Goal: Transaction & Acquisition: Purchase product/service

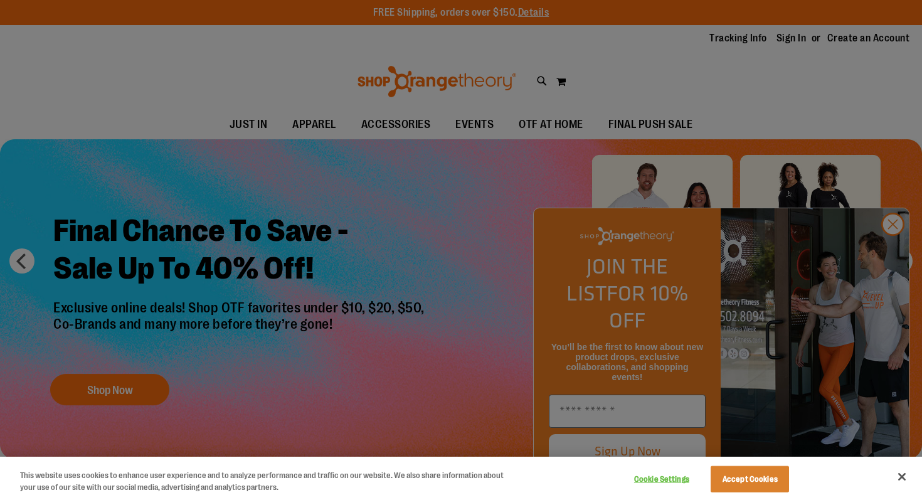
click at [897, 255] on div at bounding box center [461, 250] width 922 height 500
click at [897, 243] on div at bounding box center [461, 250] width 922 height 500
click at [759, 481] on button "Accept Cookies" at bounding box center [750, 479] width 78 height 26
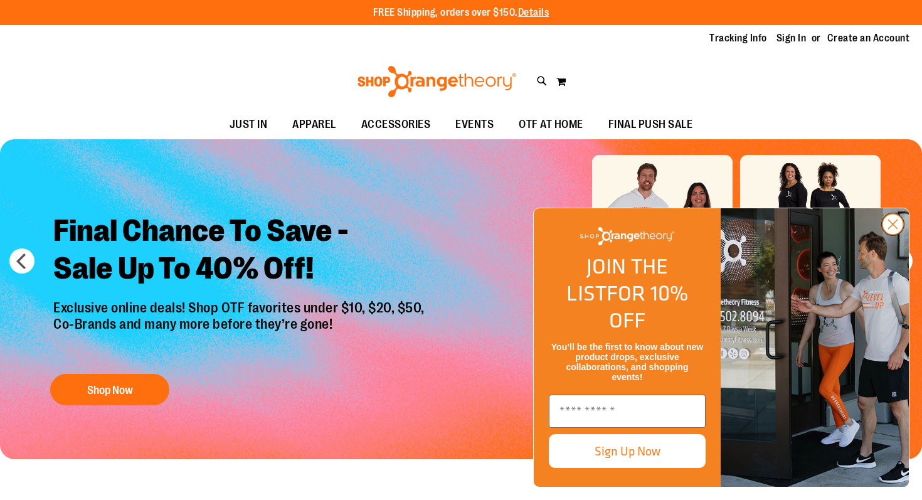
click at [896, 235] on circle "Close dialog" at bounding box center [892, 224] width 21 height 21
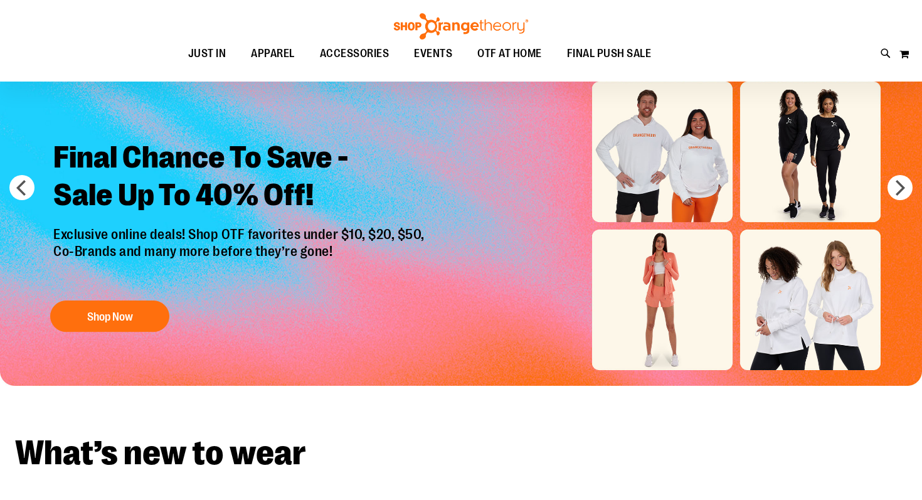
scroll to position [80, 0]
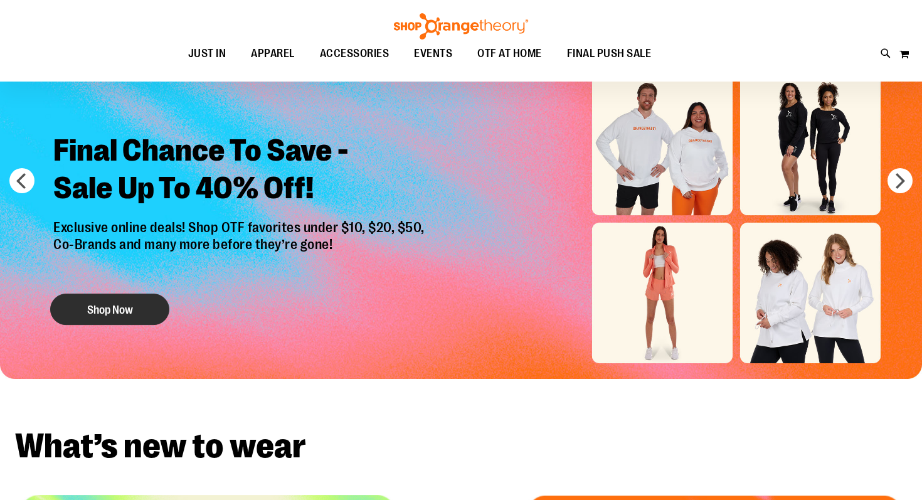
click at [125, 294] on button "Shop Now" at bounding box center [109, 309] width 119 height 31
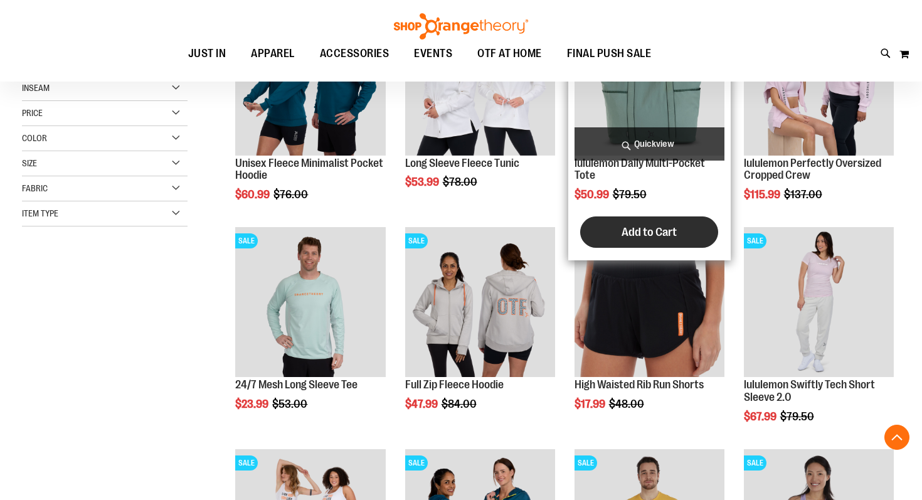
scroll to position [320, 0]
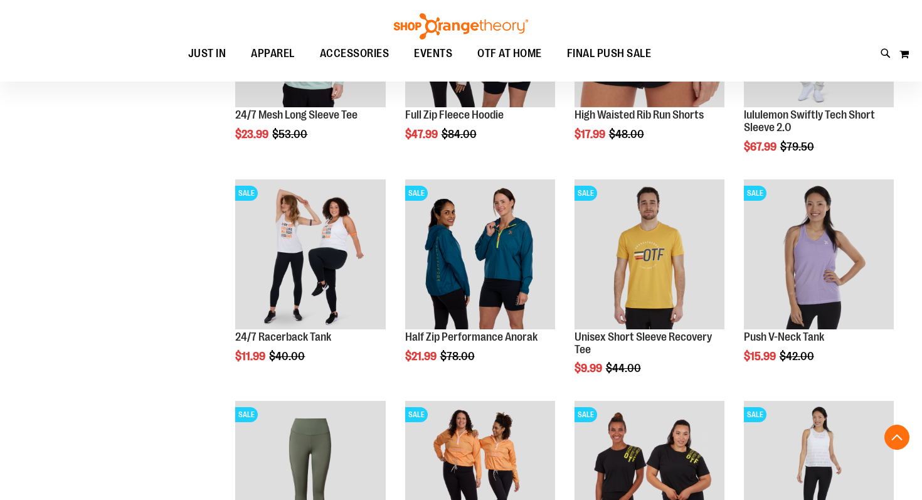
scroll to position [523, 0]
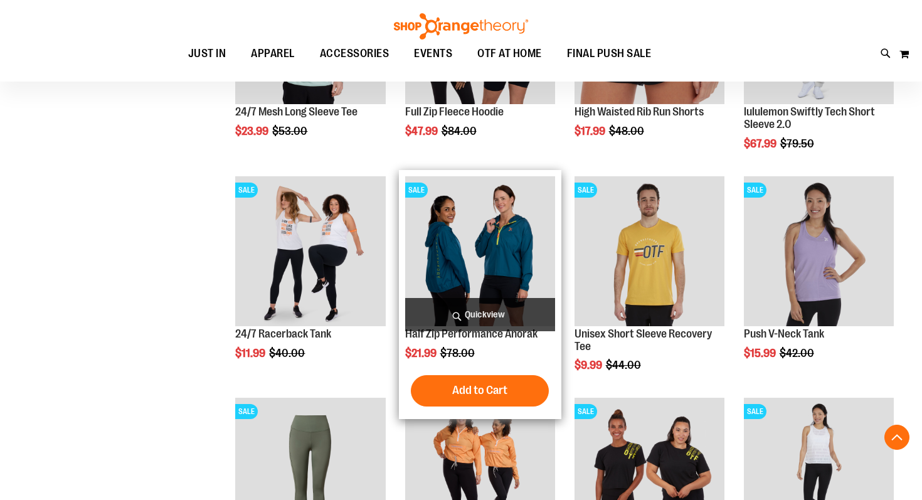
click at [484, 311] on span "Quickview" at bounding box center [480, 314] width 150 height 33
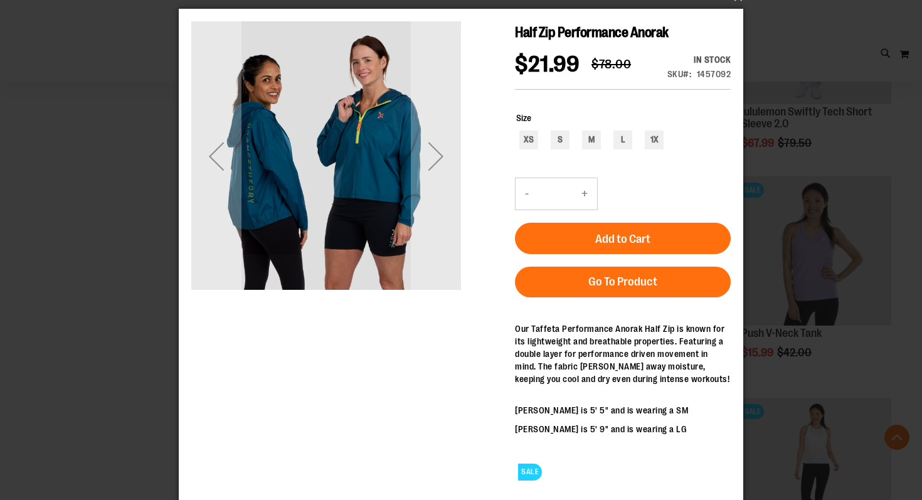
scroll to position [0, 0]
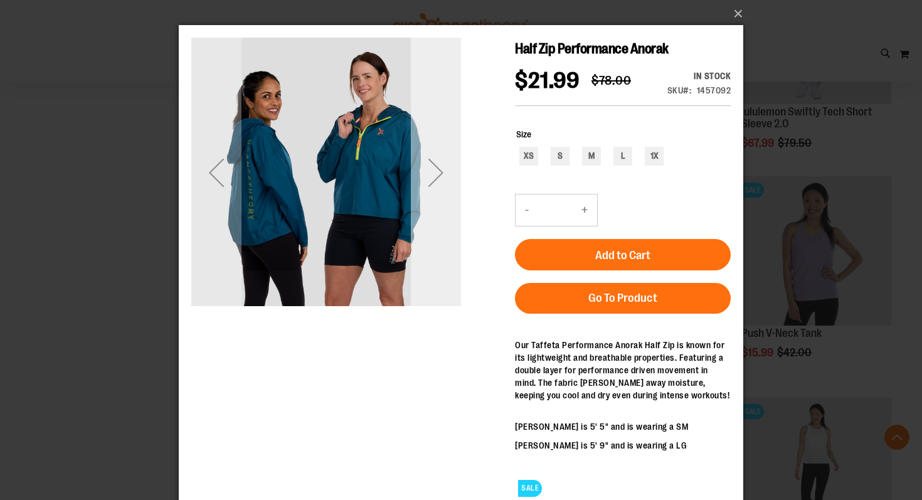
click at [438, 166] on div "Next" at bounding box center [436, 172] width 50 height 50
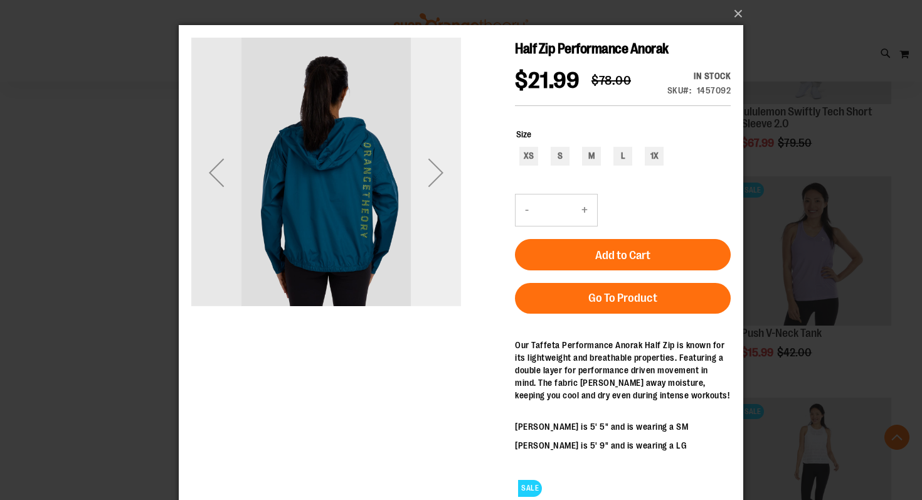
click at [438, 166] on div "Next" at bounding box center [436, 172] width 50 height 50
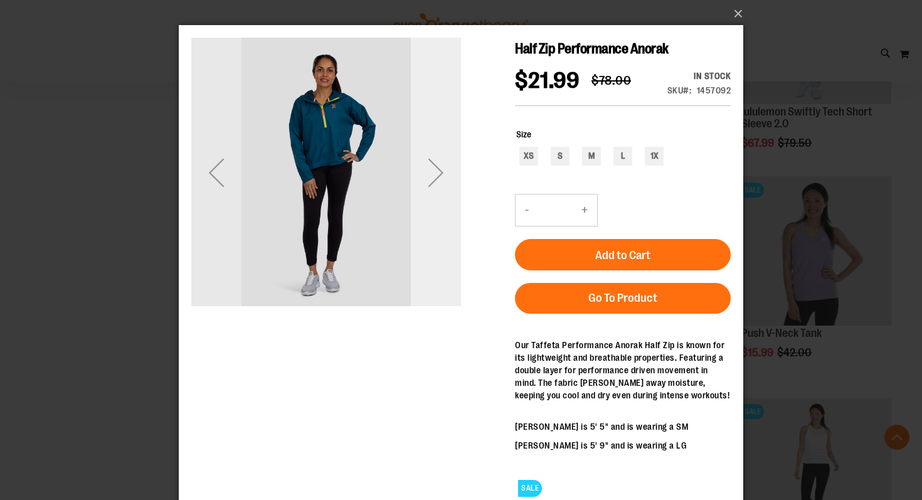
click at [438, 166] on div "Next" at bounding box center [436, 172] width 50 height 50
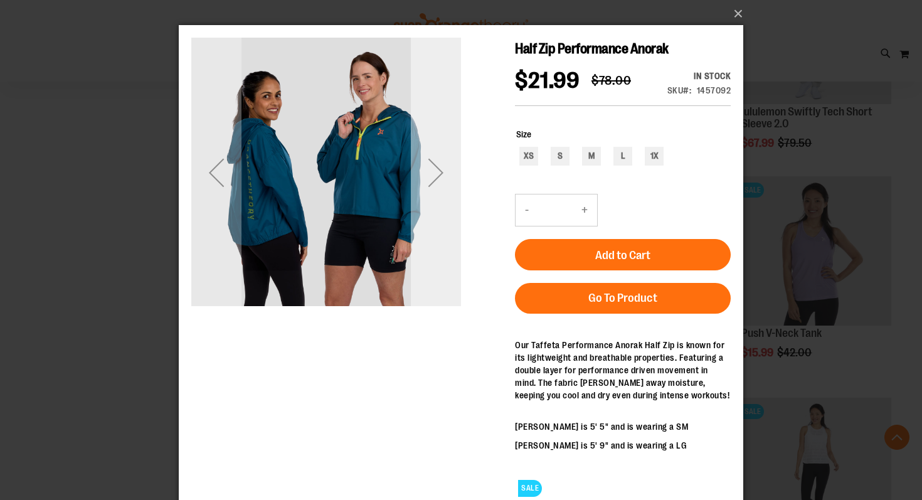
click at [438, 166] on div "Next" at bounding box center [436, 172] width 50 height 50
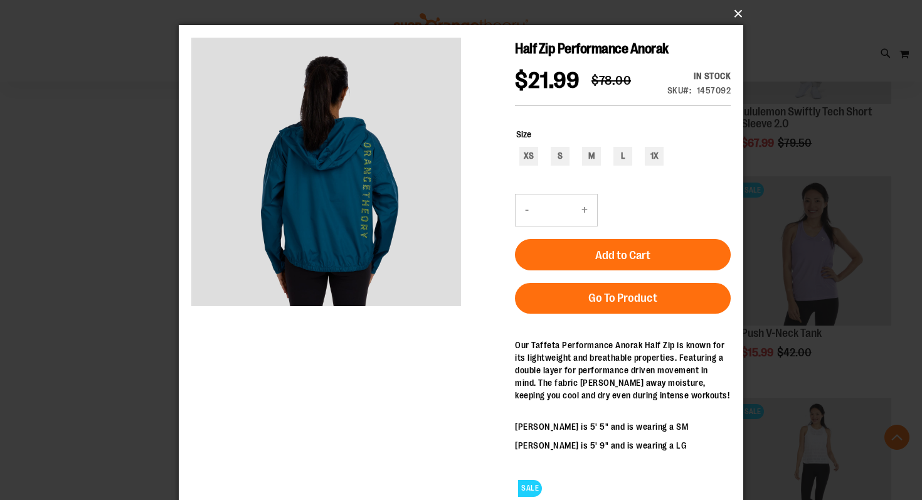
click at [734, 15] on button "×" at bounding box center [465, 14] width 564 height 28
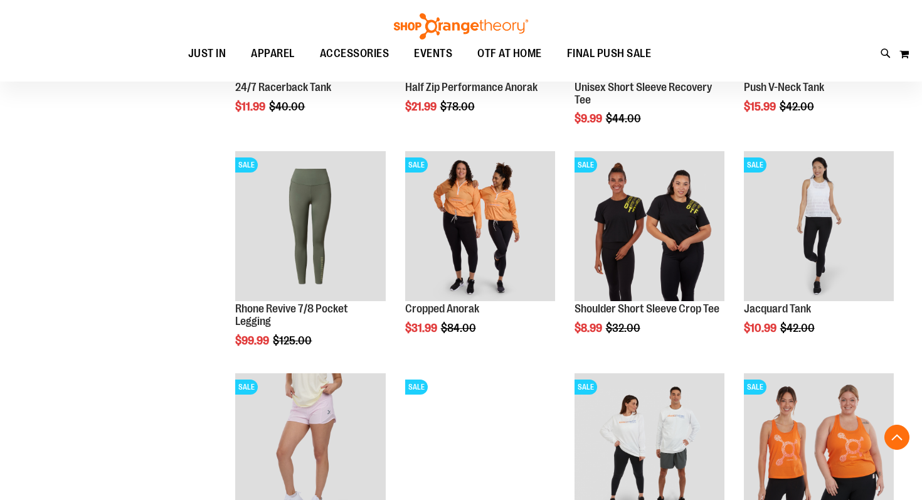
scroll to position [769, 0]
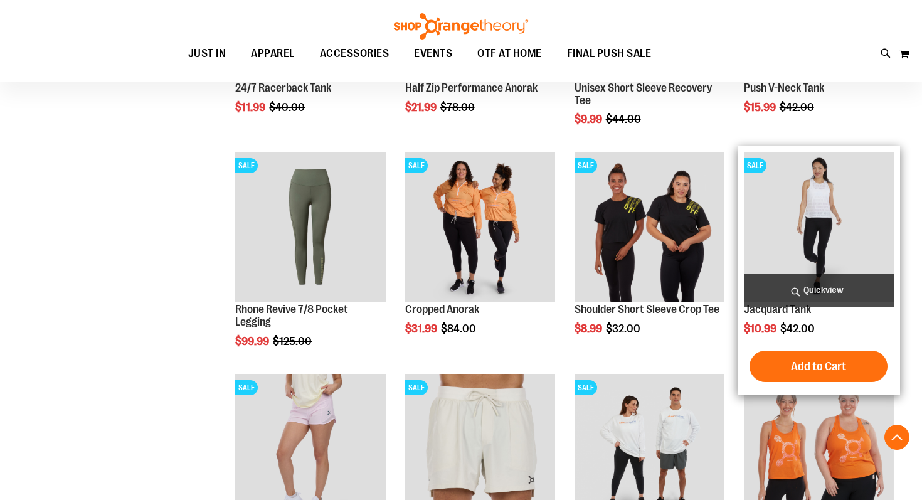
click at [823, 206] on img "product" at bounding box center [819, 227] width 150 height 150
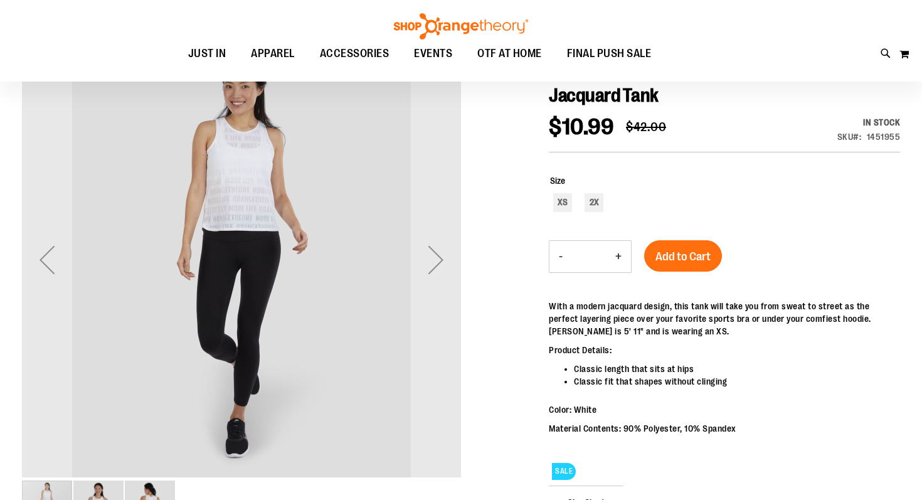
scroll to position [142, 0]
click at [441, 255] on div "Next" at bounding box center [436, 259] width 50 height 50
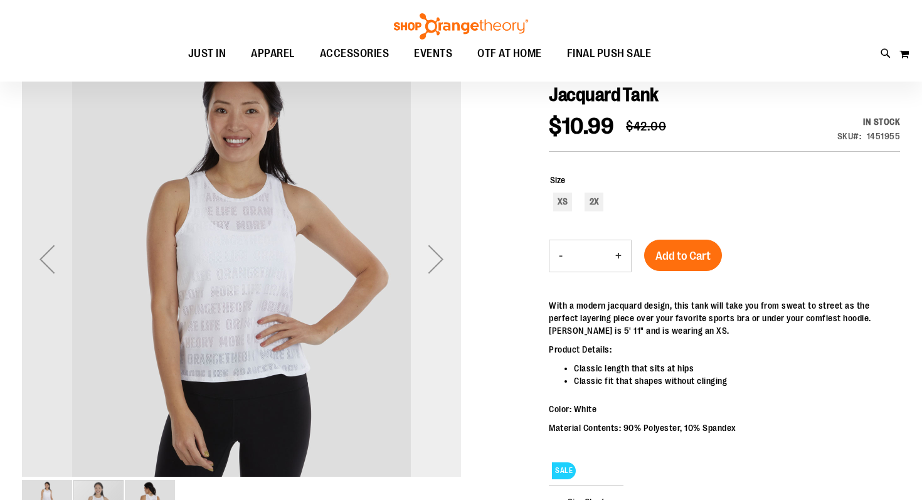
click at [441, 255] on div "Next" at bounding box center [436, 259] width 50 height 50
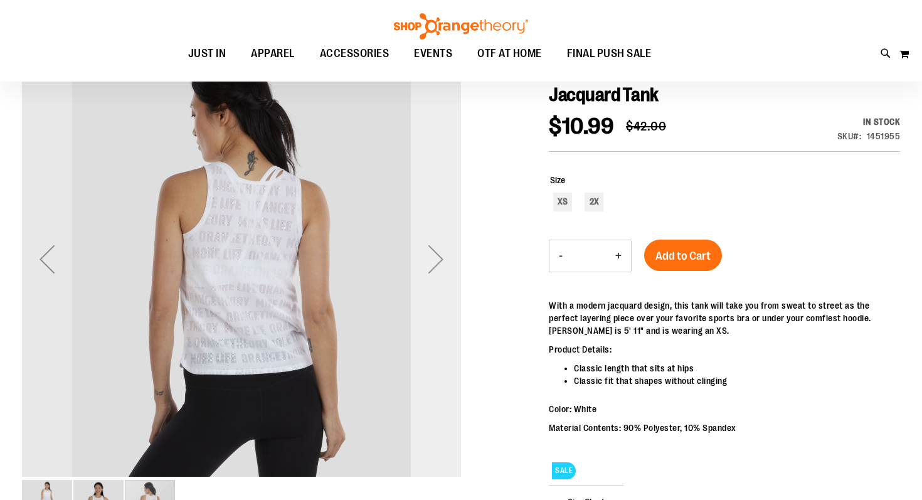
click at [441, 255] on div "Next" at bounding box center [436, 259] width 50 height 50
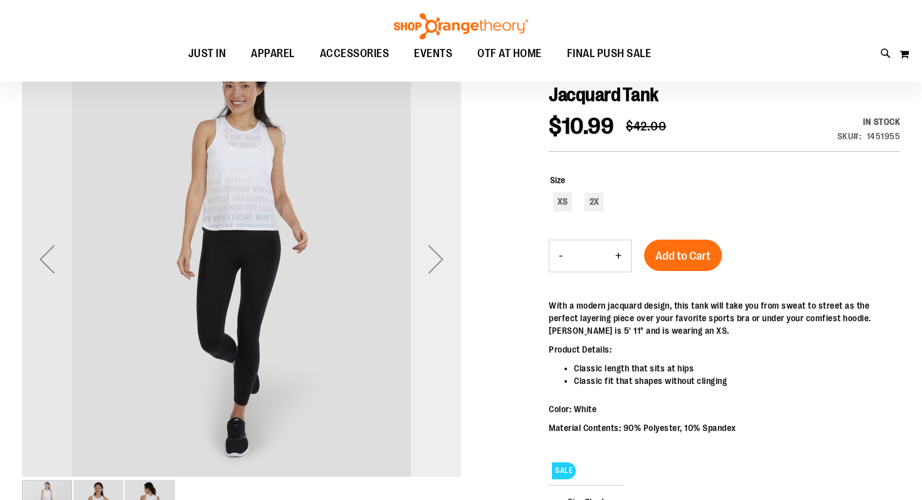
click at [441, 255] on div "Next" at bounding box center [436, 259] width 50 height 50
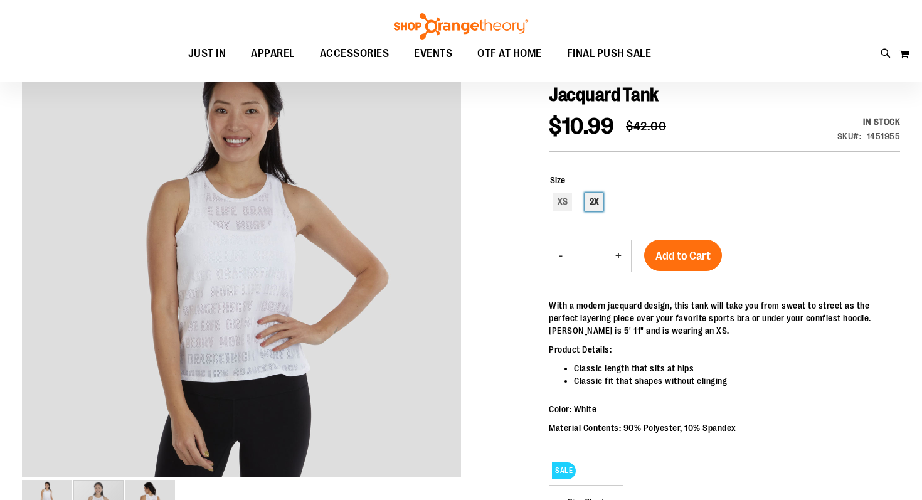
click at [591, 201] on div "2X" at bounding box center [594, 202] width 19 height 19
type input "***"
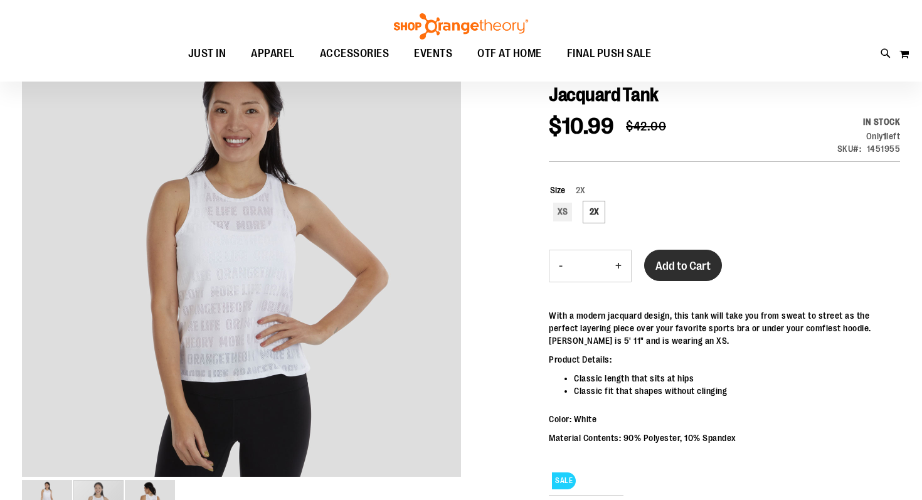
click at [684, 265] on span "Add to Cart" at bounding box center [682, 266] width 55 height 14
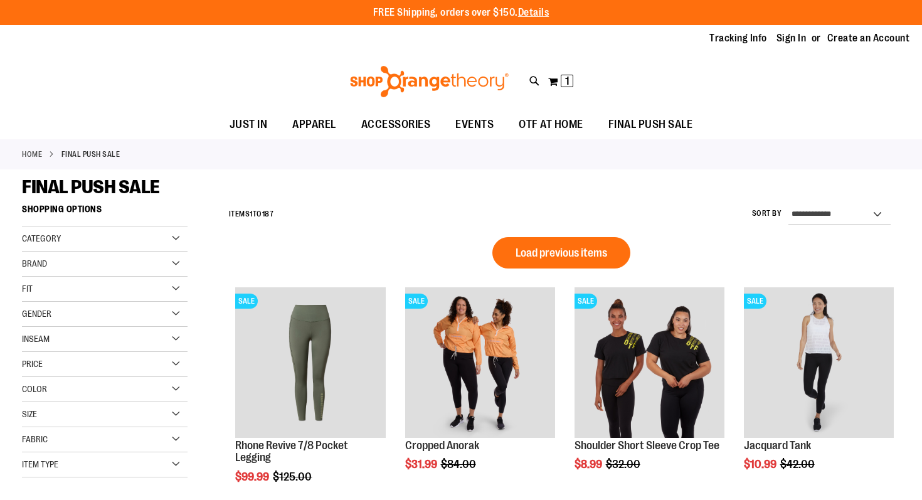
click at [73, 411] on div "Size" at bounding box center [105, 414] width 166 height 25
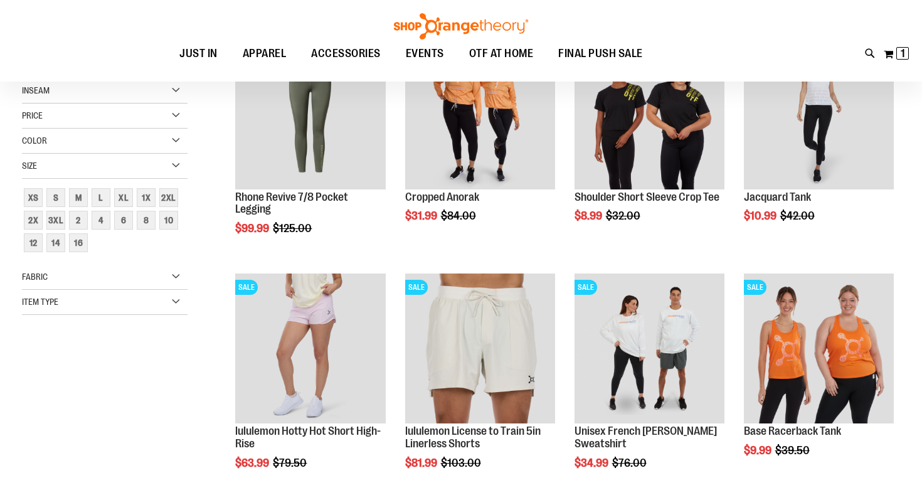
scroll to position [112, 0]
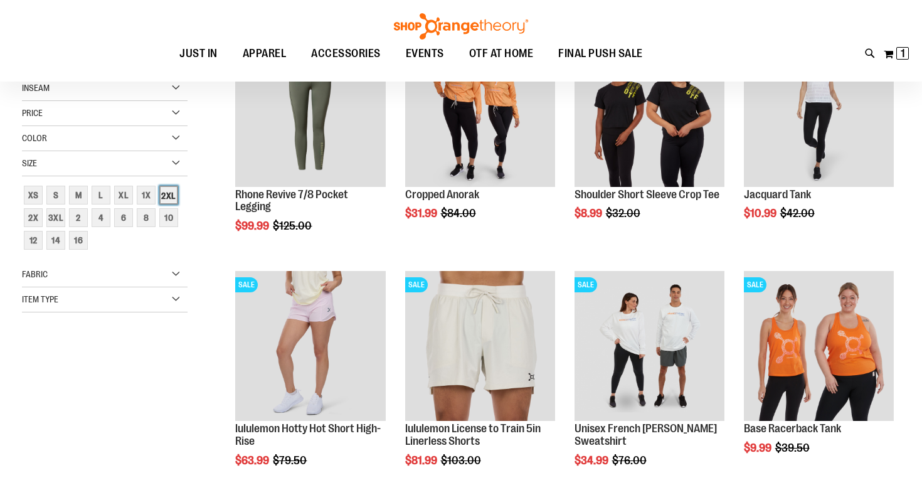
click at [170, 193] on div "2XL" at bounding box center [168, 195] width 19 height 19
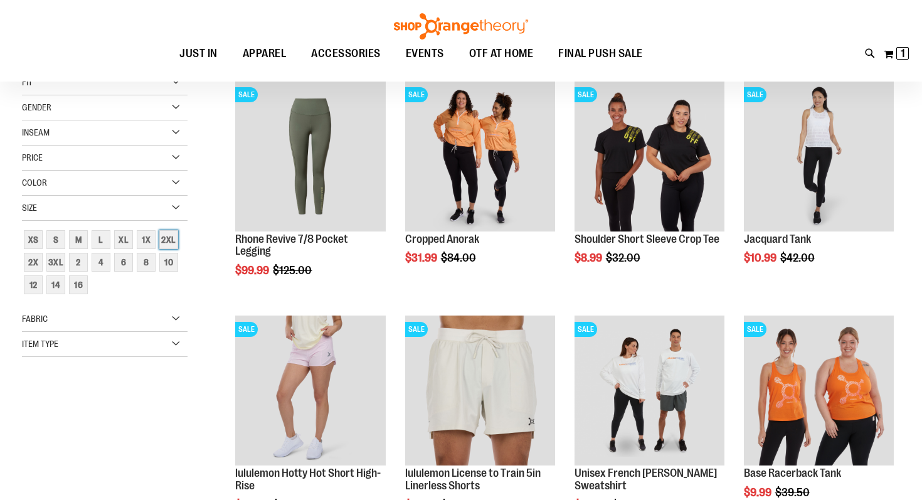
scroll to position [68, 0]
click at [38, 264] on div "2X" at bounding box center [33, 261] width 19 height 19
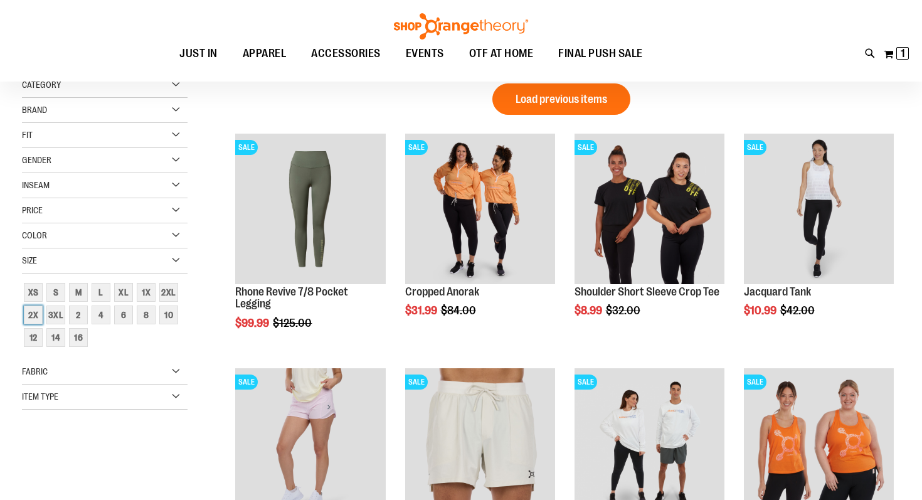
scroll to position [0, 0]
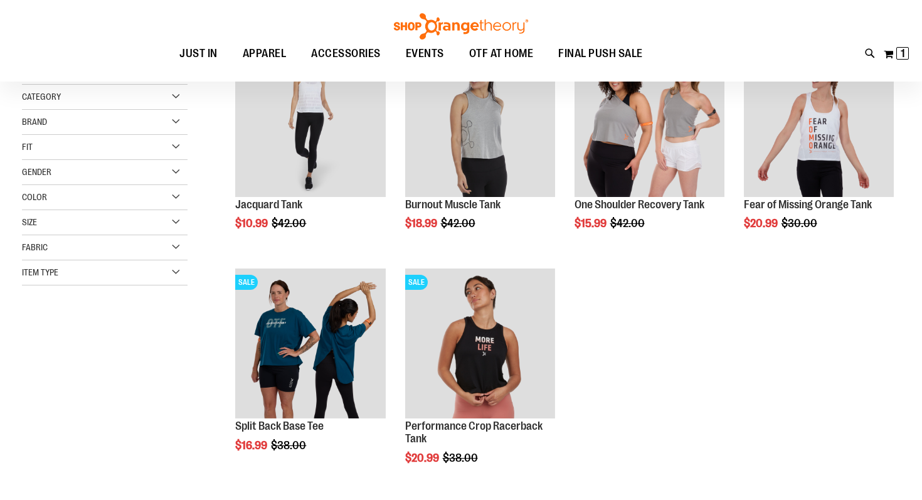
scroll to position [71, 0]
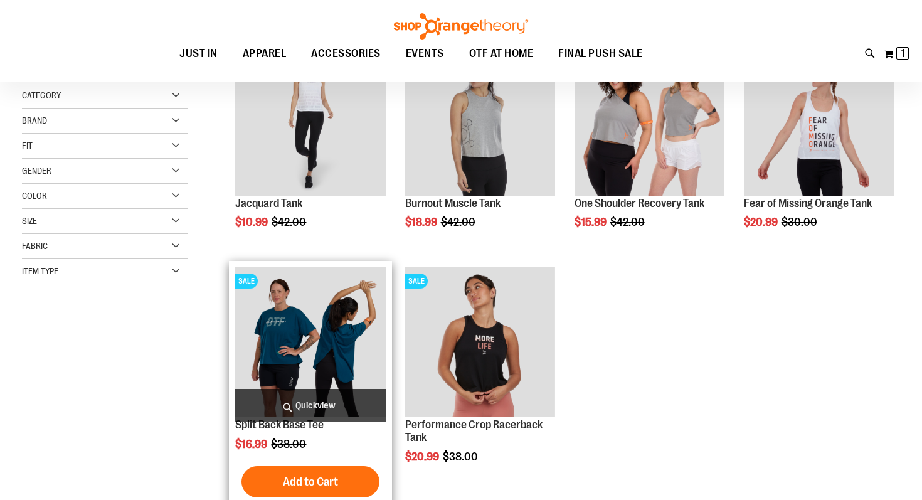
click at [307, 325] on img "product" at bounding box center [310, 342] width 150 height 150
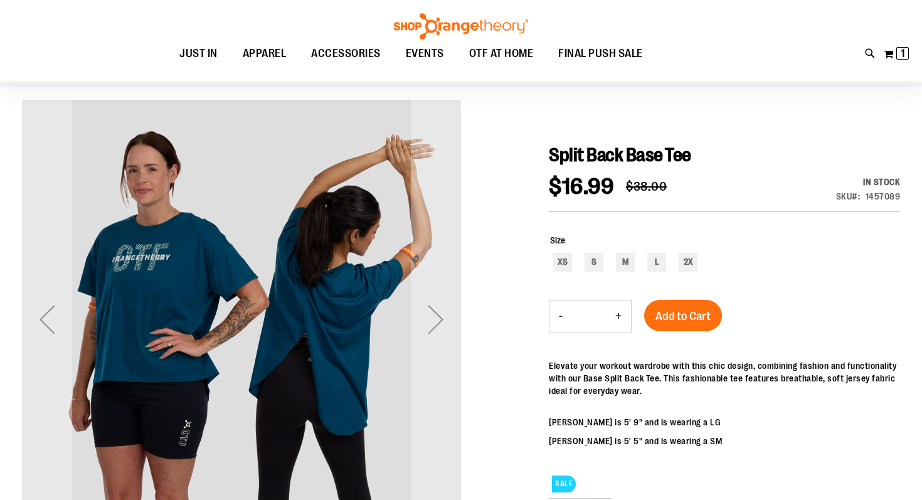
scroll to position [95, 0]
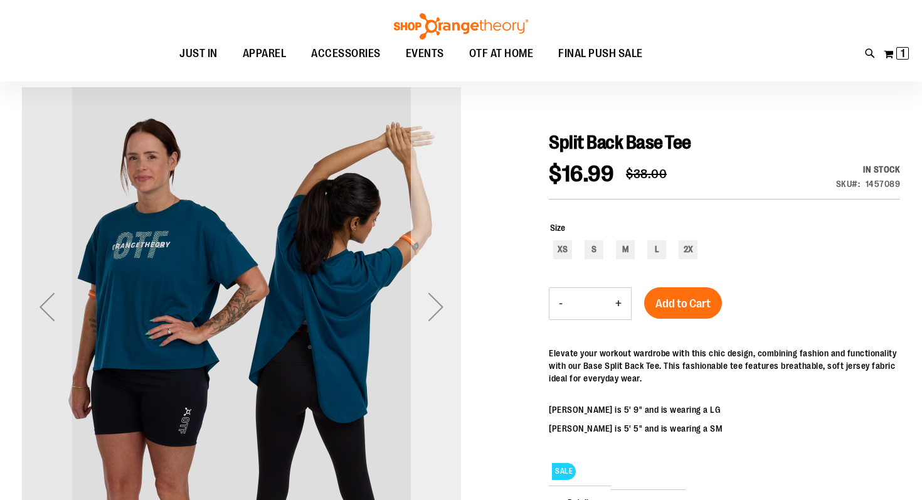
click at [436, 305] on div "Next" at bounding box center [436, 307] width 50 height 50
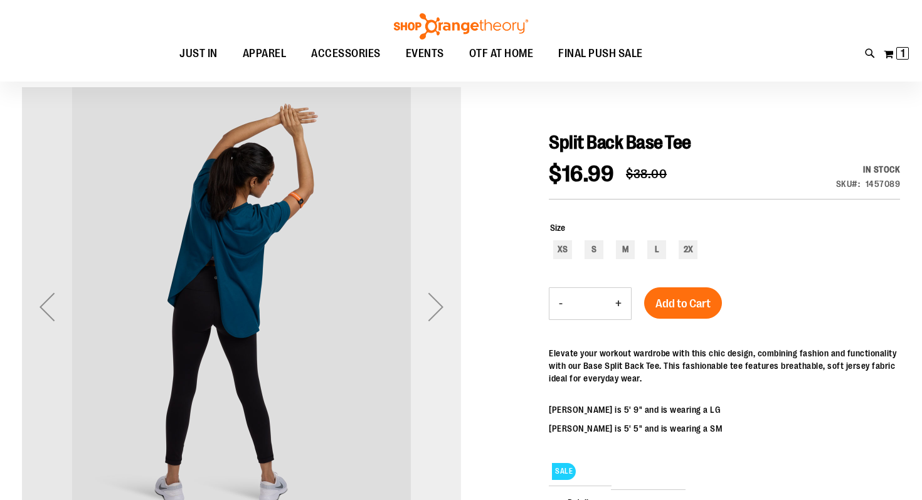
click at [436, 305] on div "Next" at bounding box center [436, 307] width 50 height 50
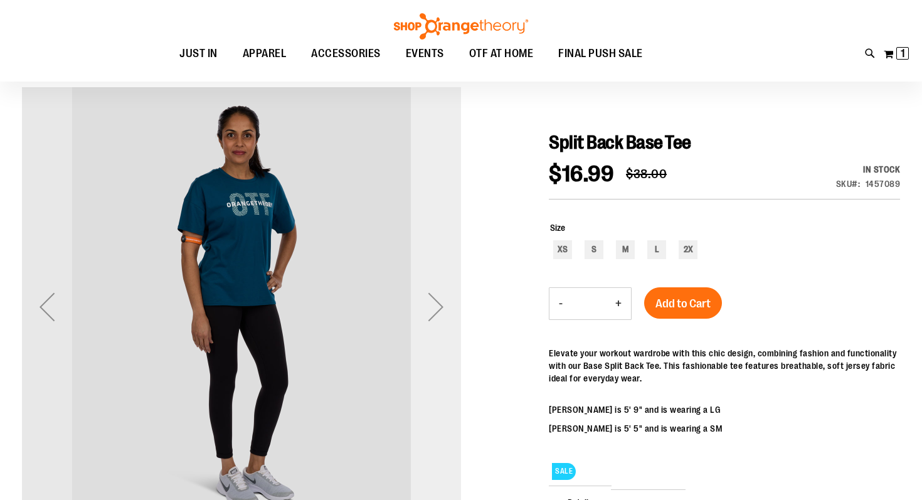
click at [436, 305] on div "Next" at bounding box center [436, 307] width 50 height 50
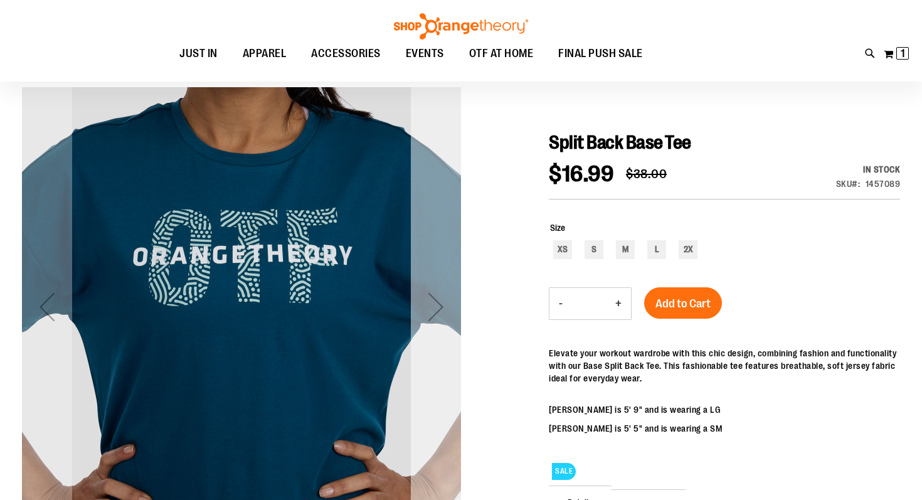
click at [436, 305] on div "Next" at bounding box center [436, 307] width 50 height 50
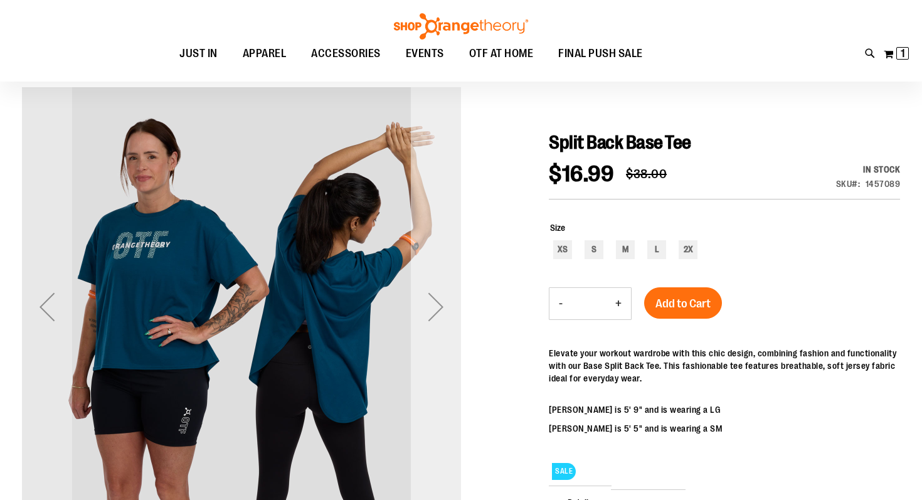
click at [436, 305] on div "Next" at bounding box center [436, 307] width 50 height 50
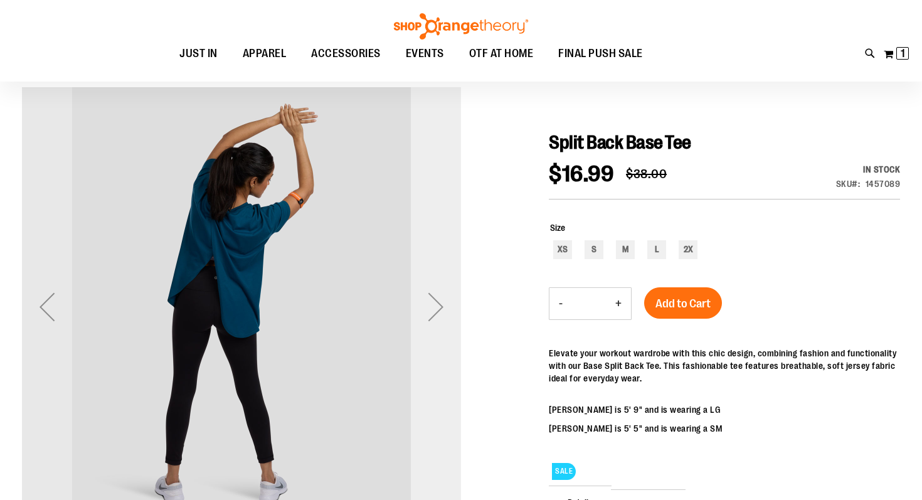
click at [436, 305] on div "Next" at bounding box center [436, 307] width 50 height 50
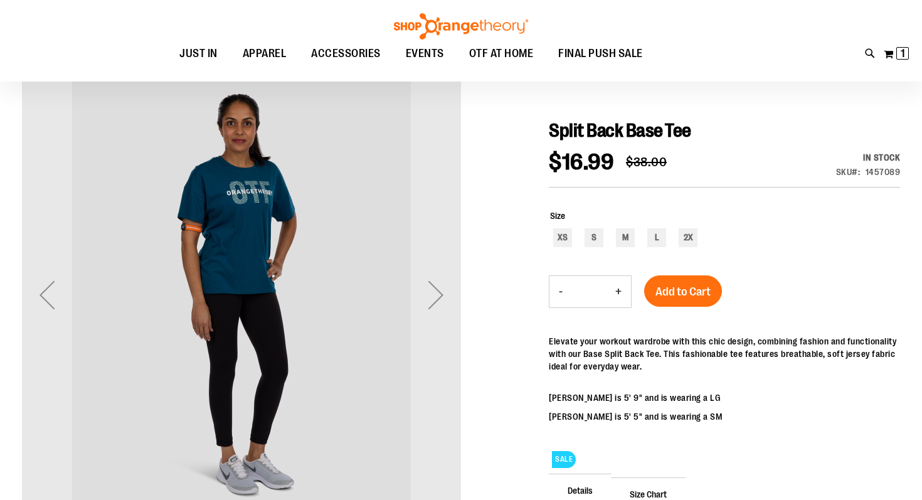
scroll to position [93, 0]
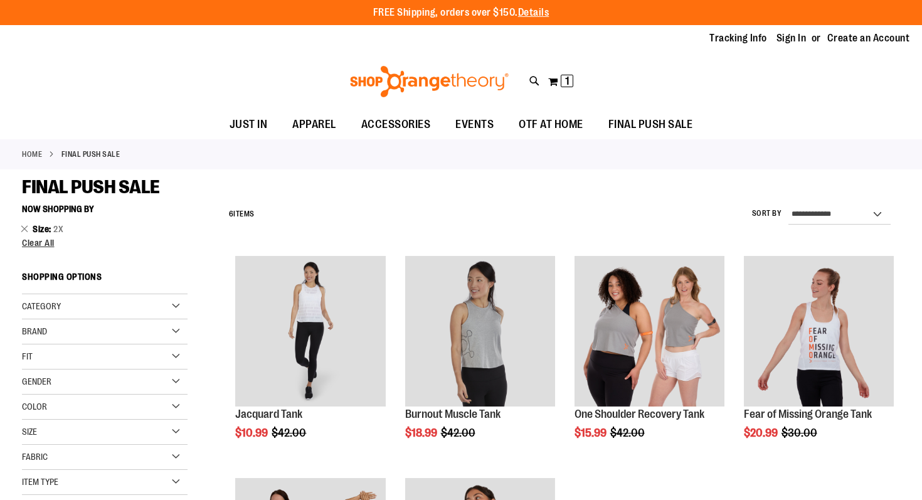
scroll to position [71, 0]
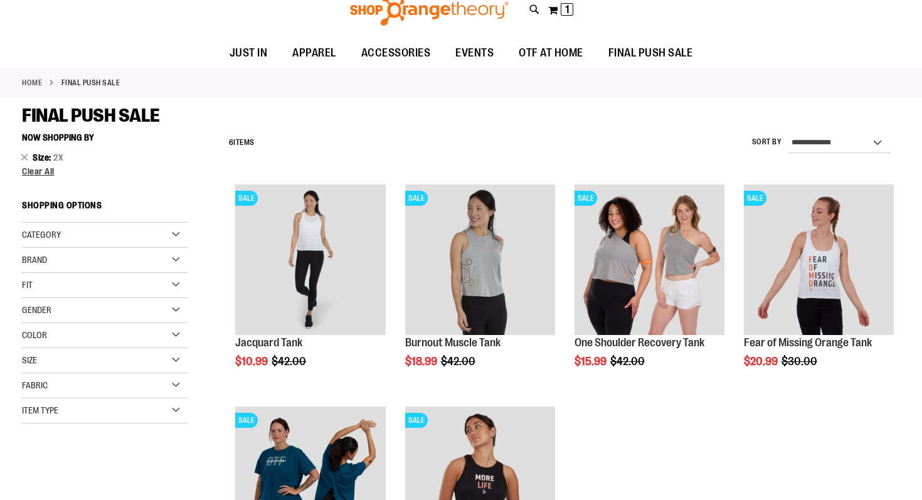
click at [50, 359] on div "Size" at bounding box center [105, 360] width 166 height 25
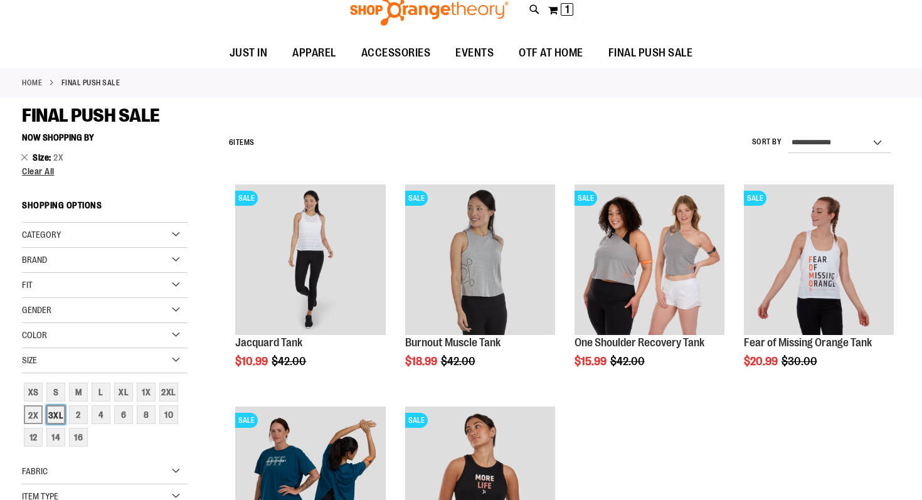
click at [50, 416] on div "3XL" at bounding box center [55, 414] width 19 height 19
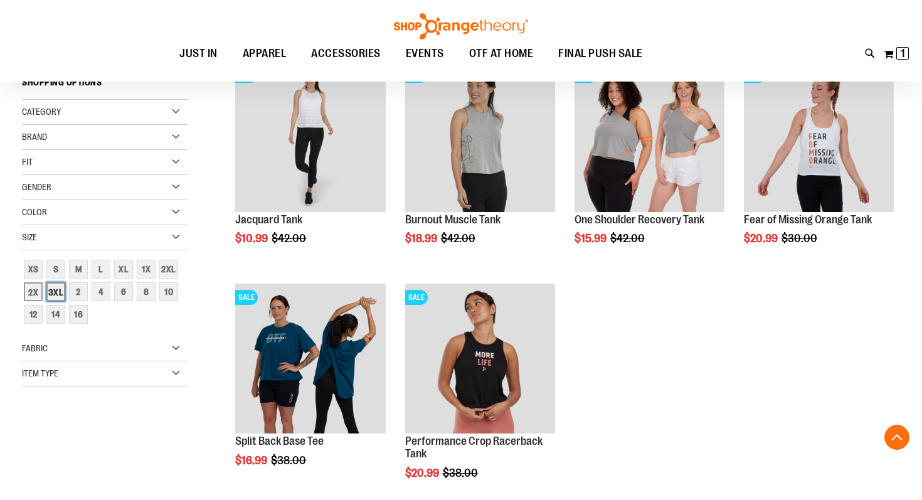
scroll to position [198, 0]
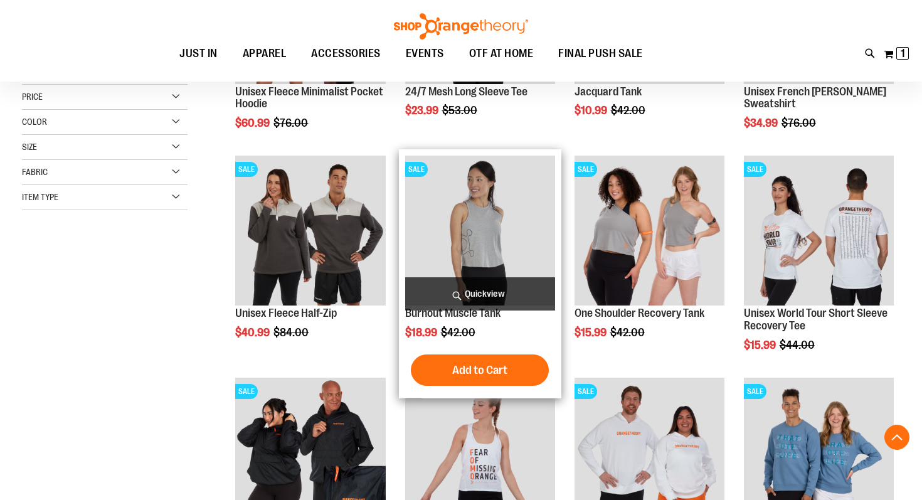
scroll to position [339, 0]
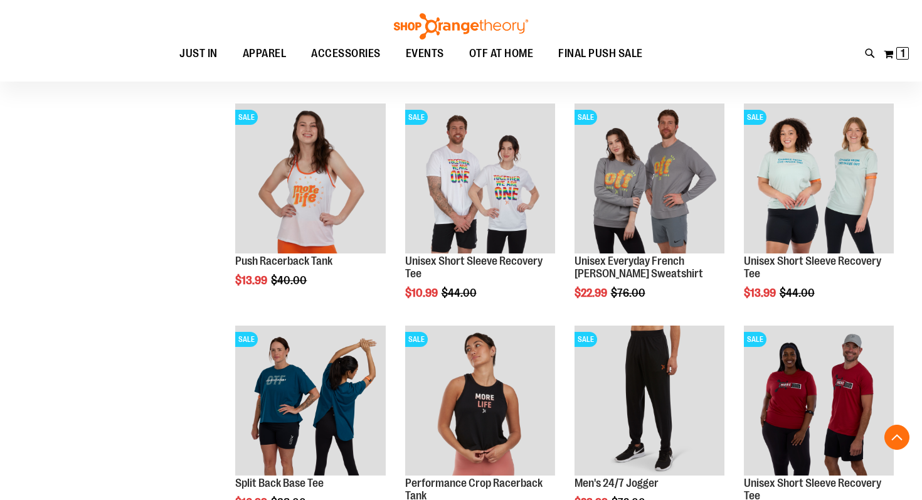
scroll to position [918, 0]
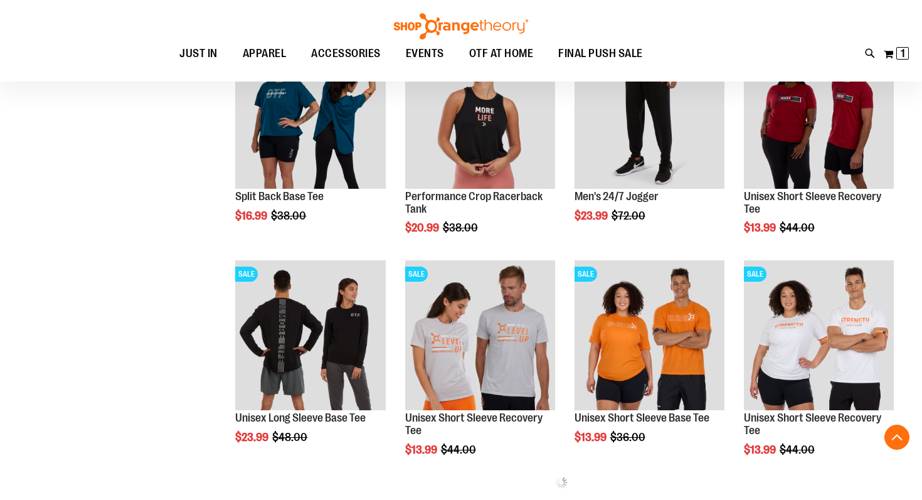
scroll to position [1116, 0]
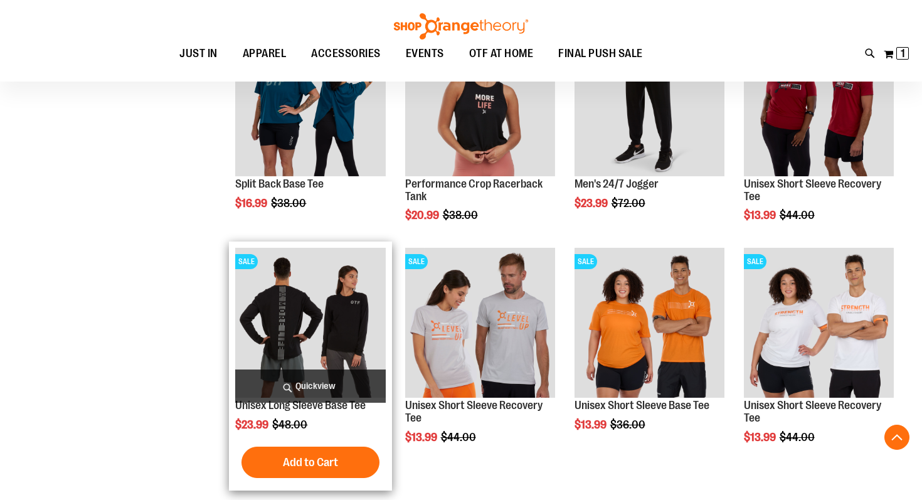
click at [285, 385] on span "Quickview" at bounding box center [310, 385] width 150 height 33
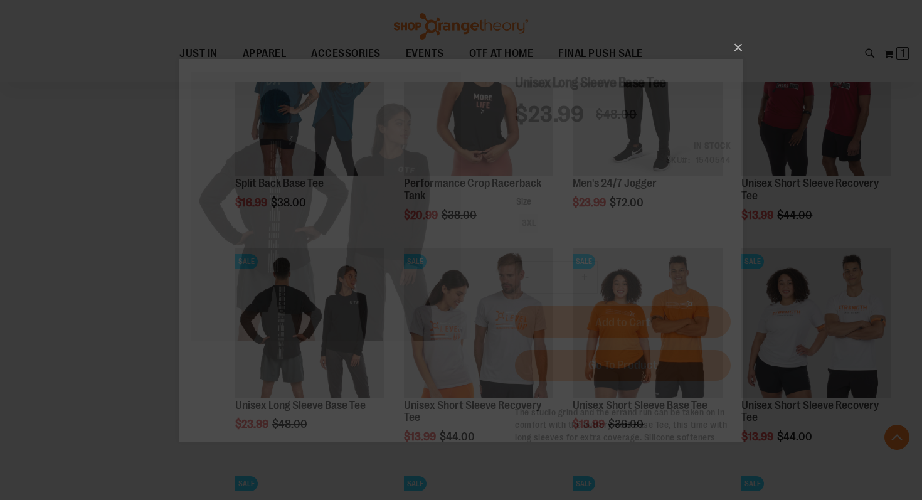
scroll to position [0, 0]
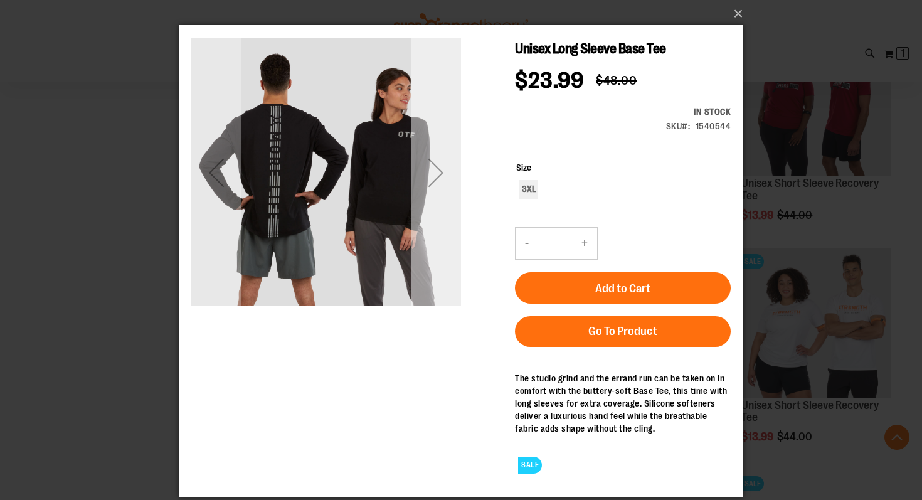
click at [434, 172] on div "Next" at bounding box center [436, 172] width 50 height 50
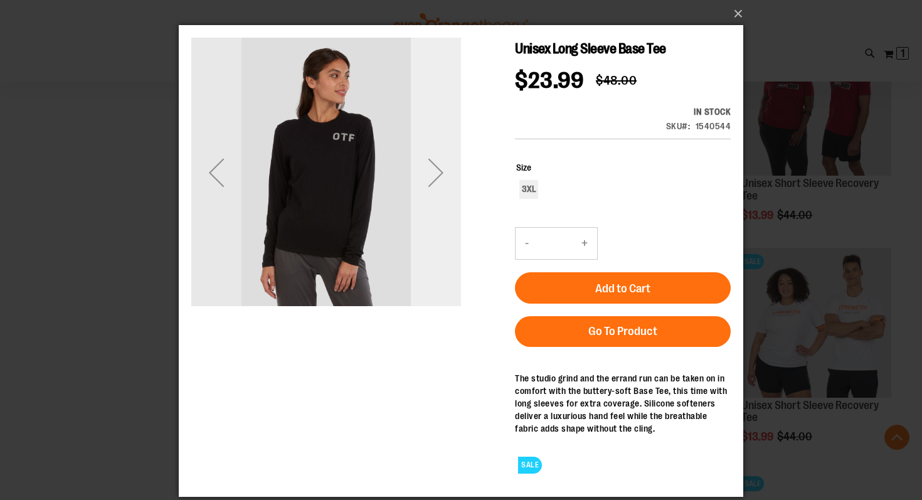
click at [434, 172] on div "Next" at bounding box center [436, 172] width 50 height 50
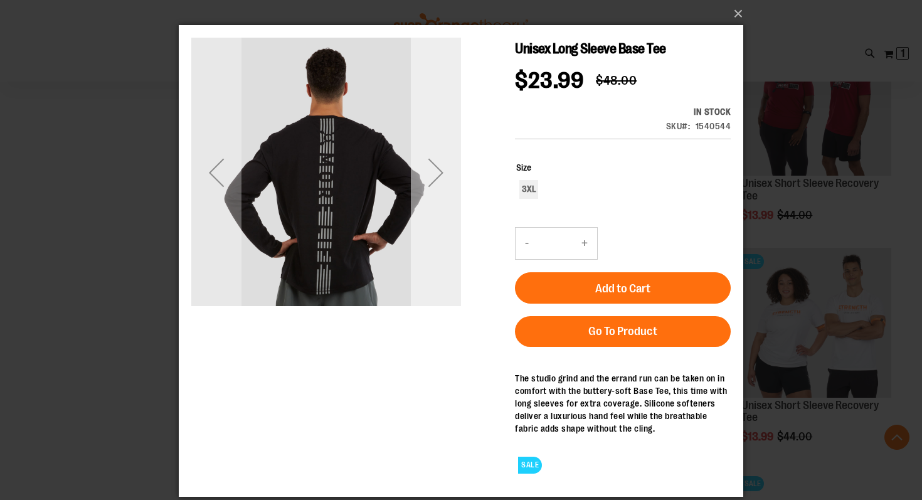
click at [434, 172] on div "Next" at bounding box center [436, 172] width 50 height 50
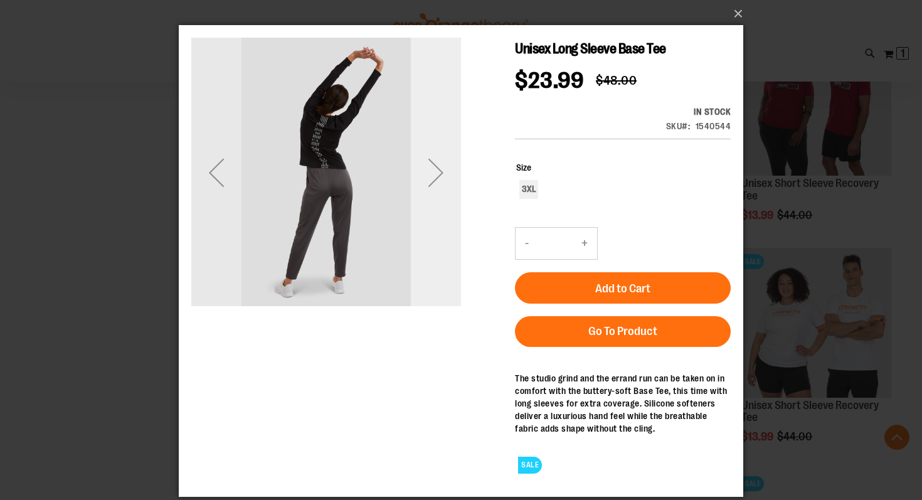
click at [434, 172] on div "Next" at bounding box center [436, 172] width 50 height 50
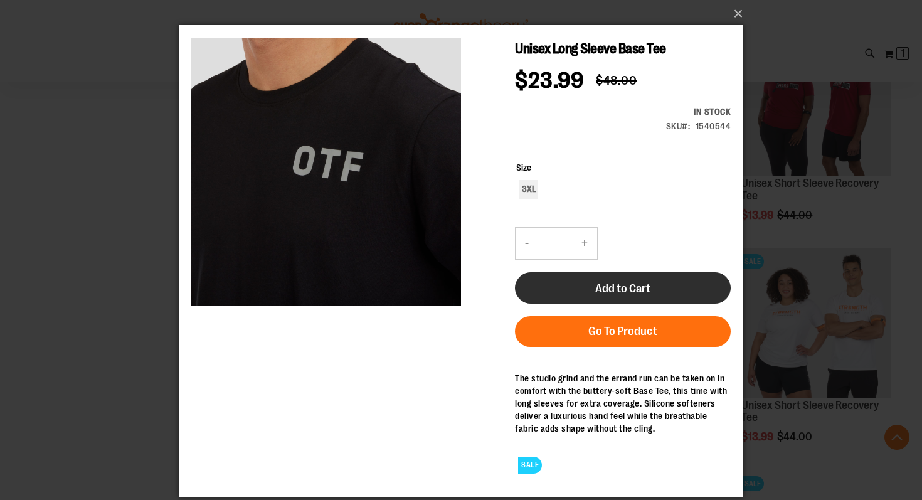
click at [566, 284] on button "Add to Cart" at bounding box center [623, 287] width 216 height 31
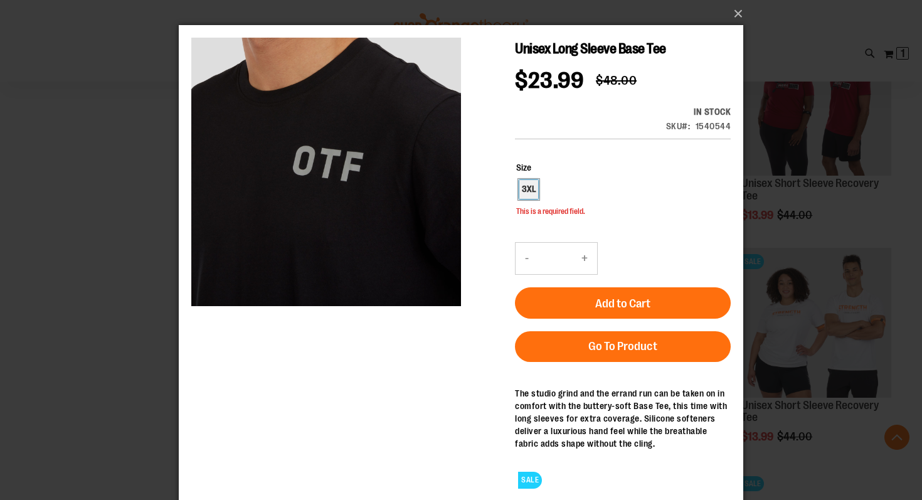
click at [533, 181] on div "3XL" at bounding box center [528, 189] width 19 height 19
type input "***"
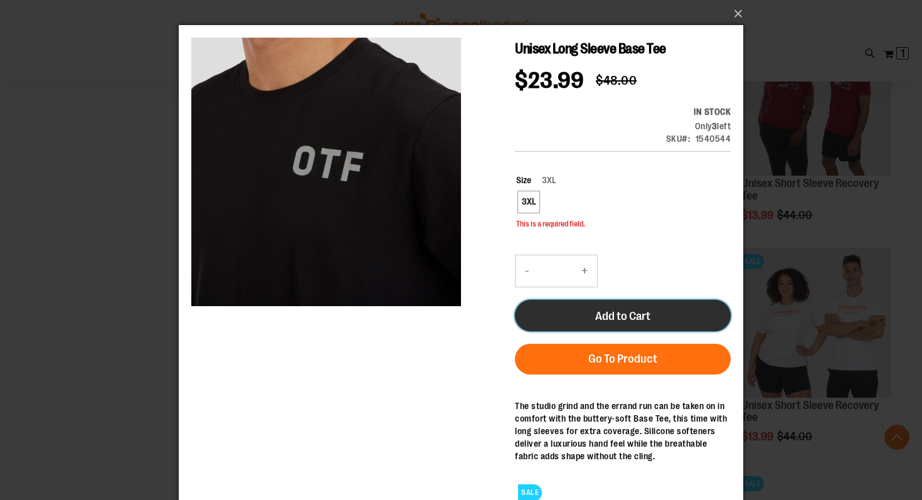
click at [620, 302] on button "Add to Cart" at bounding box center [623, 315] width 216 height 31
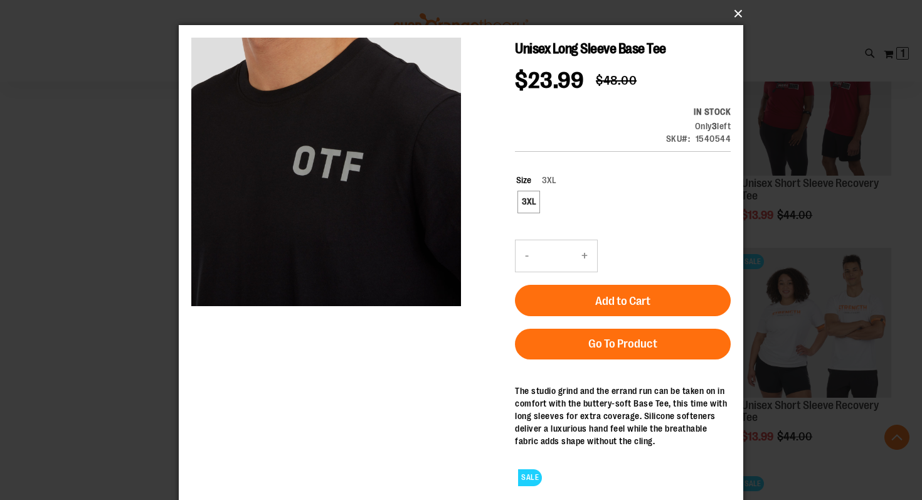
click at [737, 16] on button "×" at bounding box center [465, 14] width 564 height 28
click at [737, 13] on button "×" at bounding box center [465, 14] width 564 height 28
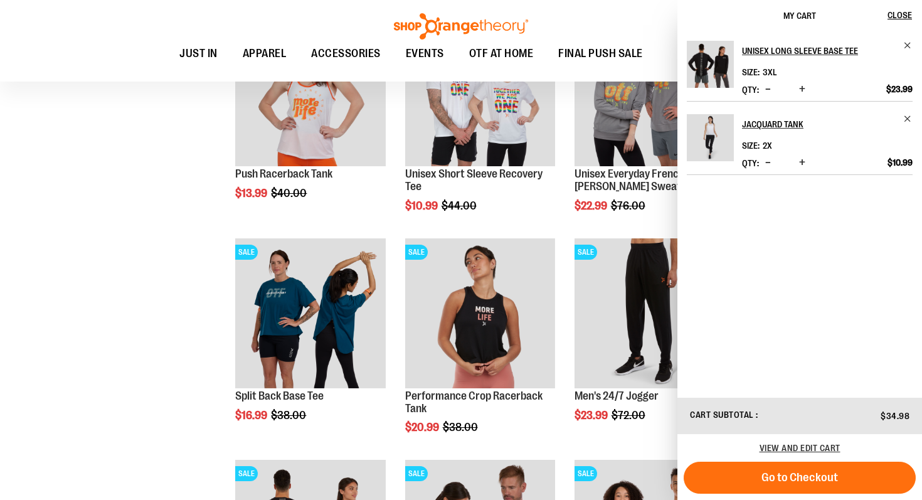
scroll to position [906, 0]
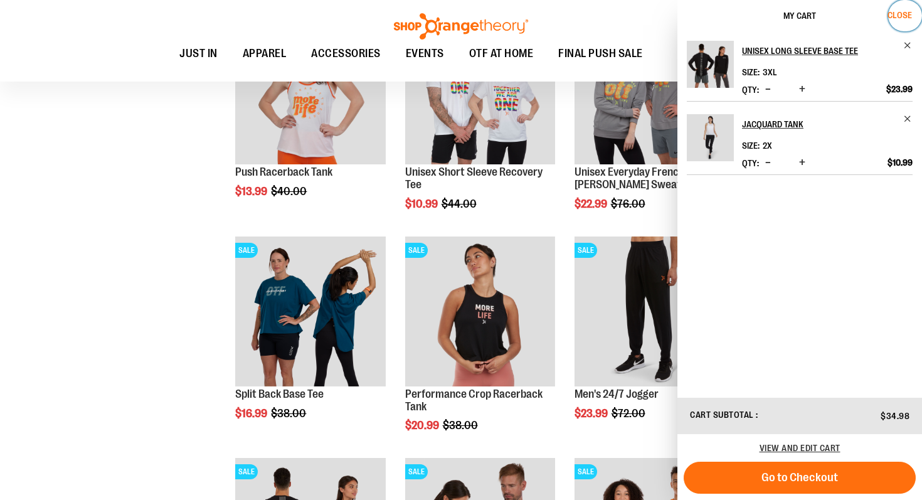
click at [901, 17] on span "Close" at bounding box center [899, 15] width 24 height 10
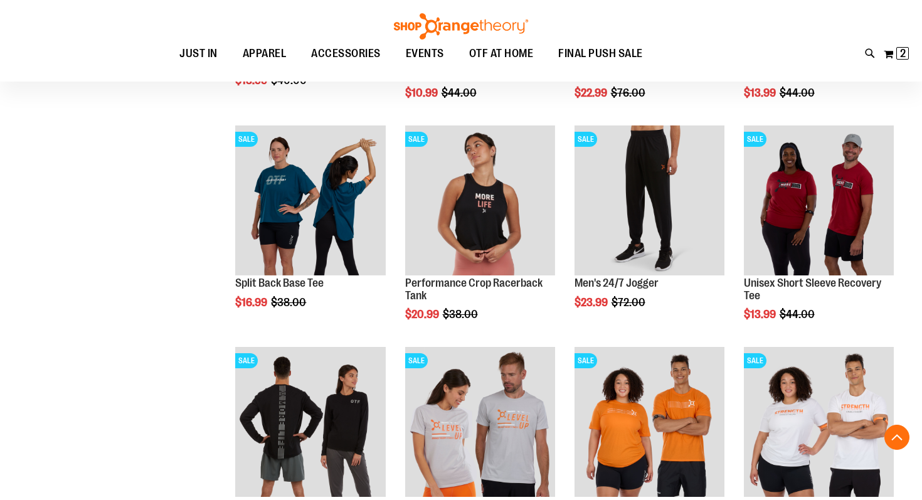
scroll to position [1014, 0]
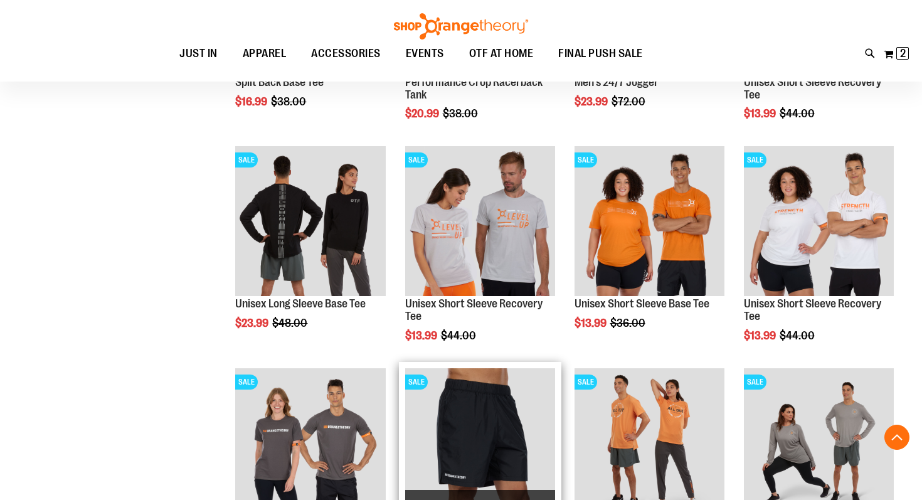
scroll to position [1183, 0]
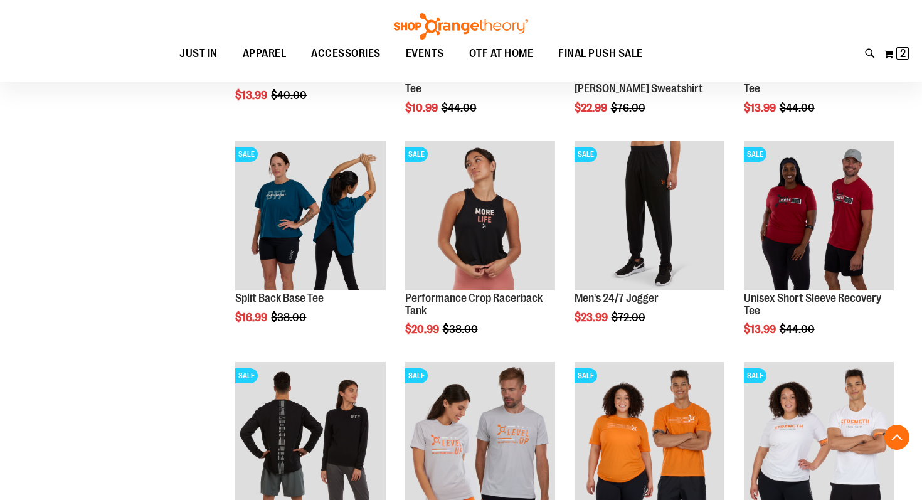
scroll to position [987, 0]
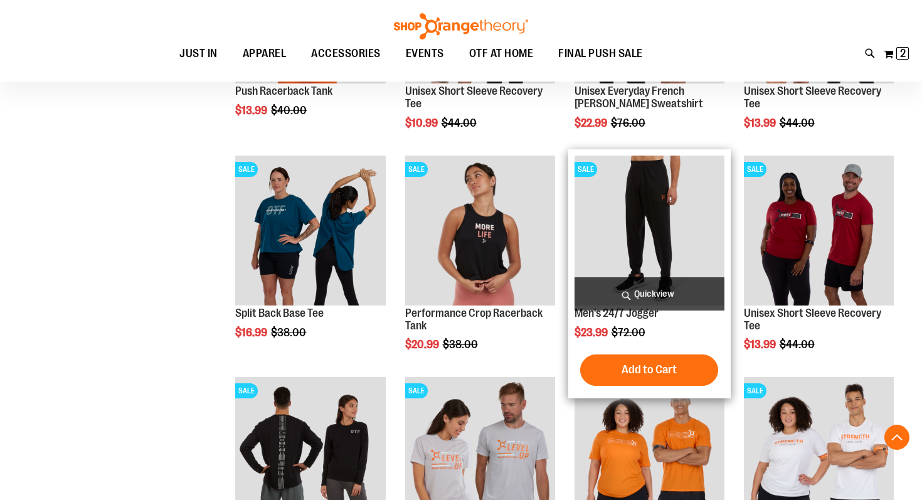
click at [629, 290] on span "Quickview" at bounding box center [649, 293] width 150 height 33
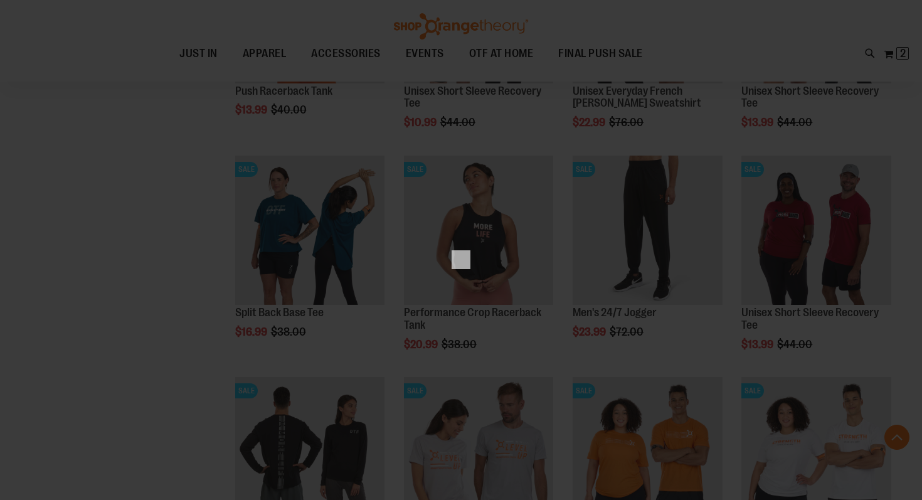
scroll to position [0, 0]
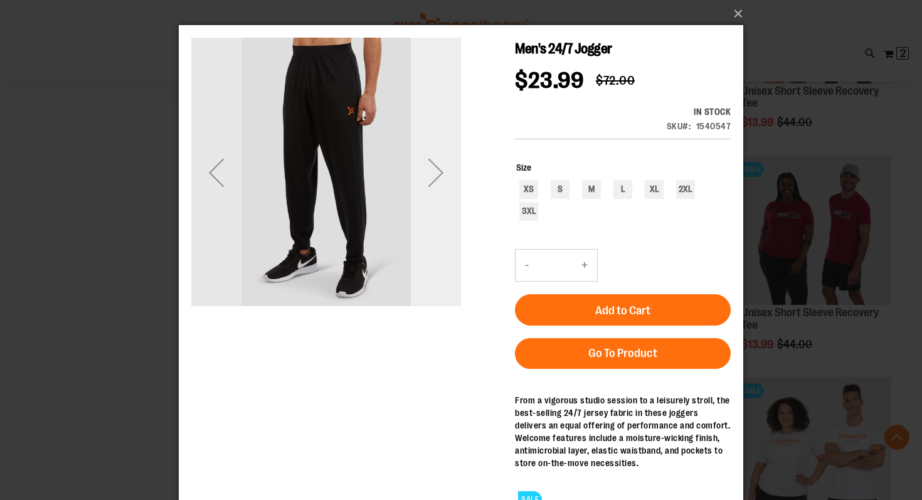
click at [435, 161] on div "Next" at bounding box center [436, 172] width 50 height 50
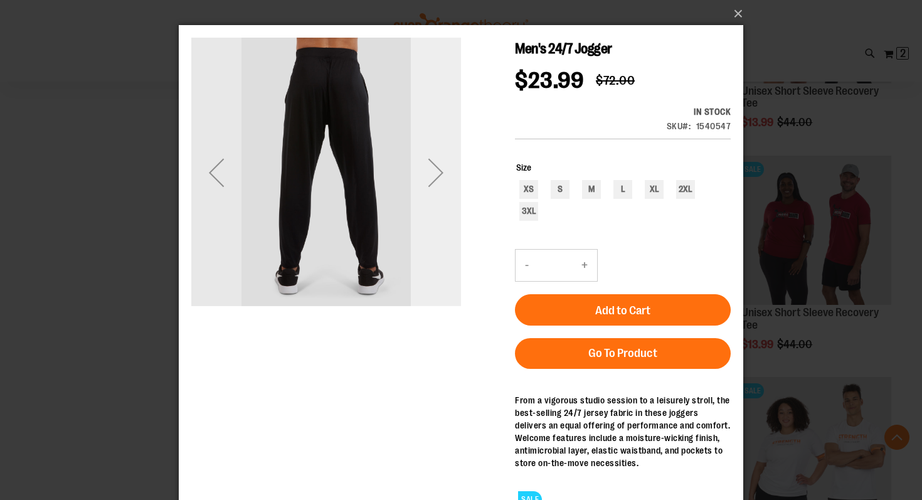
click at [435, 161] on div "Next" at bounding box center [436, 172] width 50 height 50
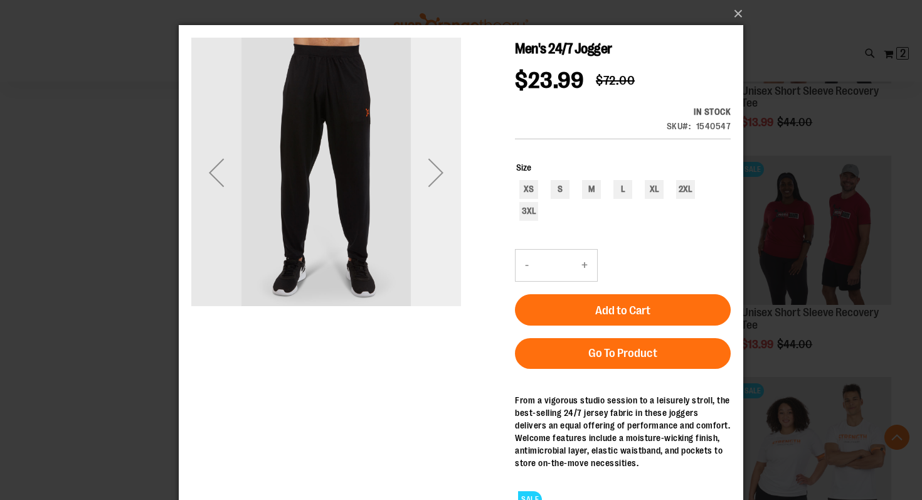
click at [435, 161] on div "Next" at bounding box center [436, 172] width 50 height 50
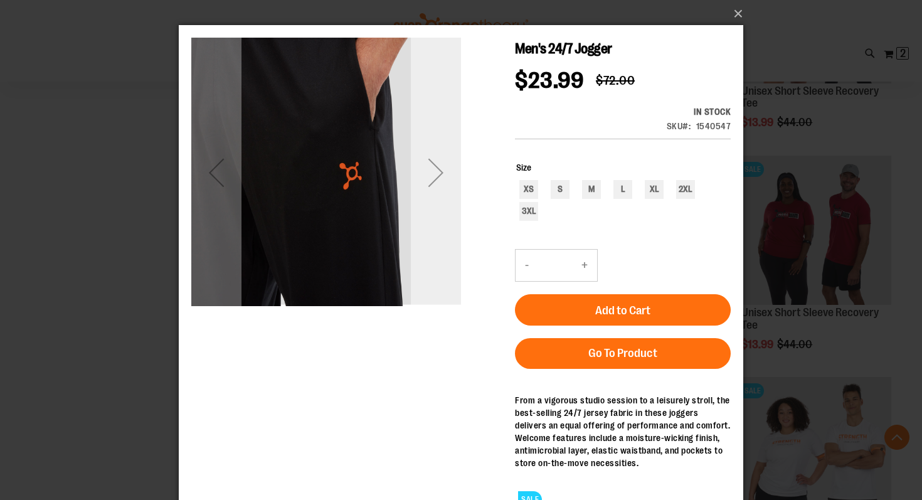
click at [435, 161] on div "Next" at bounding box center [436, 172] width 50 height 50
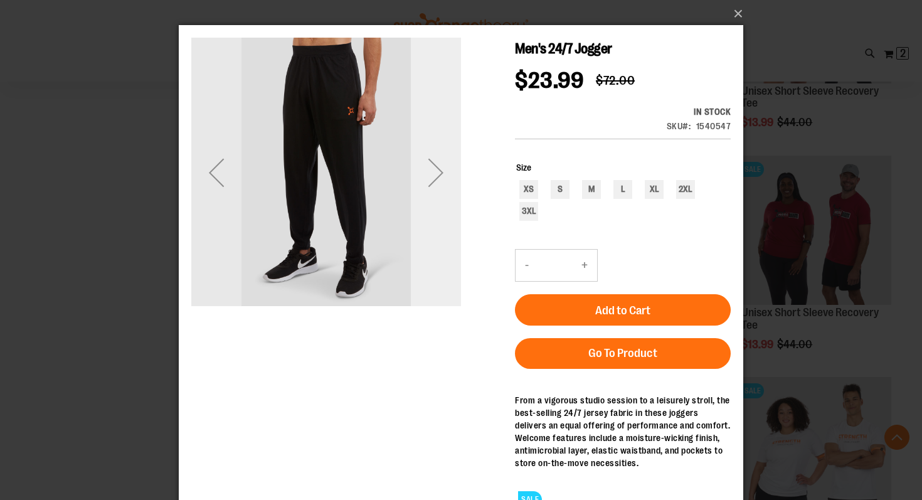
click at [435, 161] on div "Next" at bounding box center [436, 172] width 50 height 50
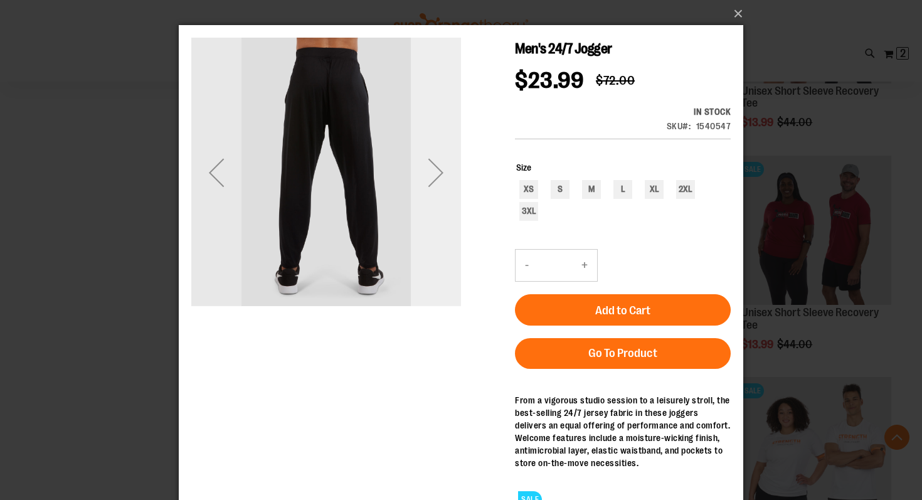
click at [435, 161] on div "Next" at bounding box center [436, 172] width 50 height 50
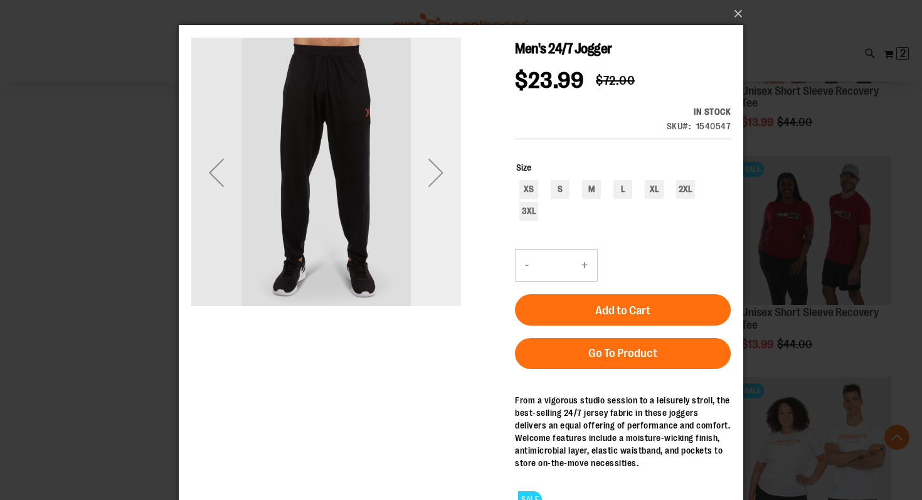
click at [435, 161] on div "Next" at bounding box center [436, 172] width 50 height 50
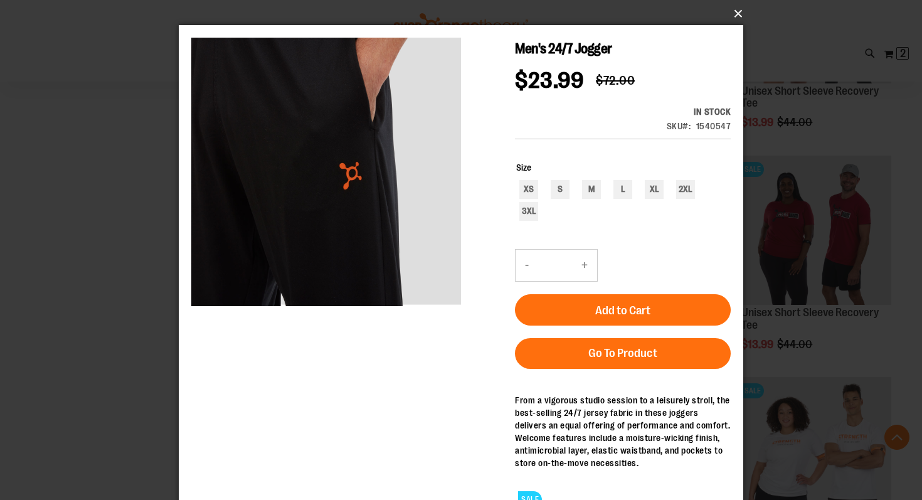
click at [734, 6] on button "×" at bounding box center [465, 14] width 564 height 28
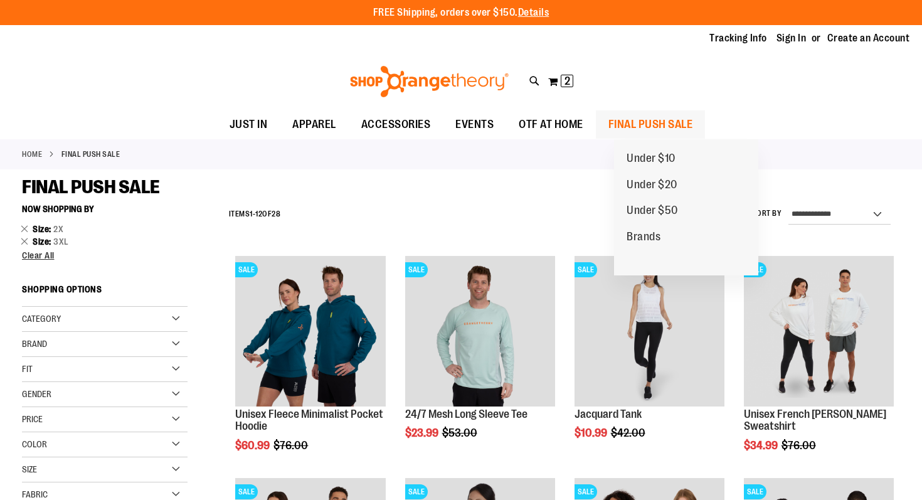
click at [638, 122] on span "FINAL PUSH SALE" at bounding box center [650, 124] width 85 height 28
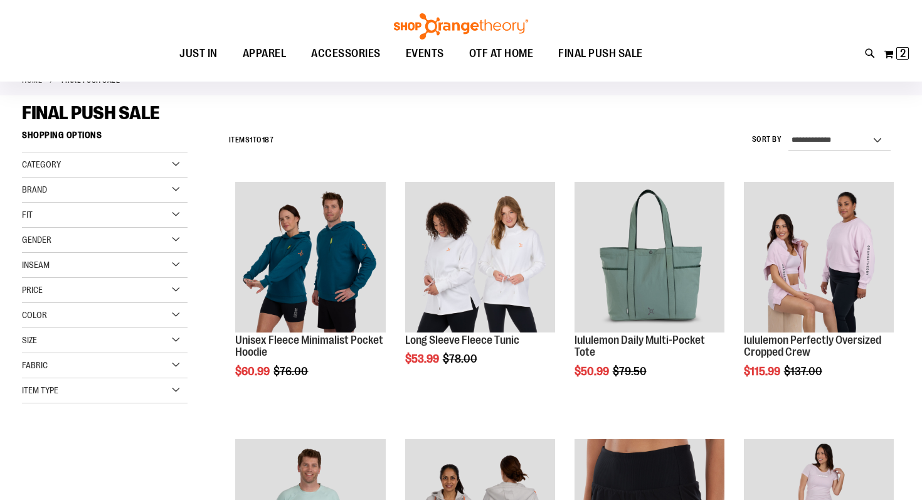
scroll to position [77, 0]
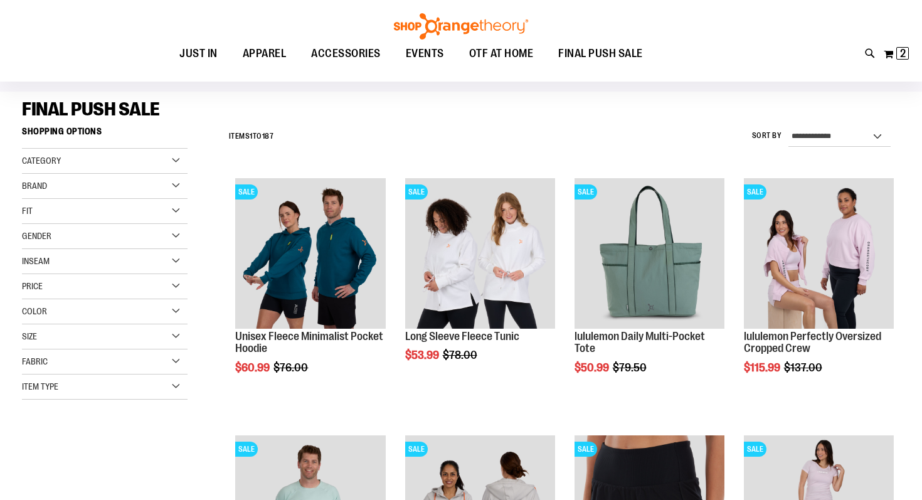
click at [58, 391] on span "Item Type" at bounding box center [40, 386] width 36 height 10
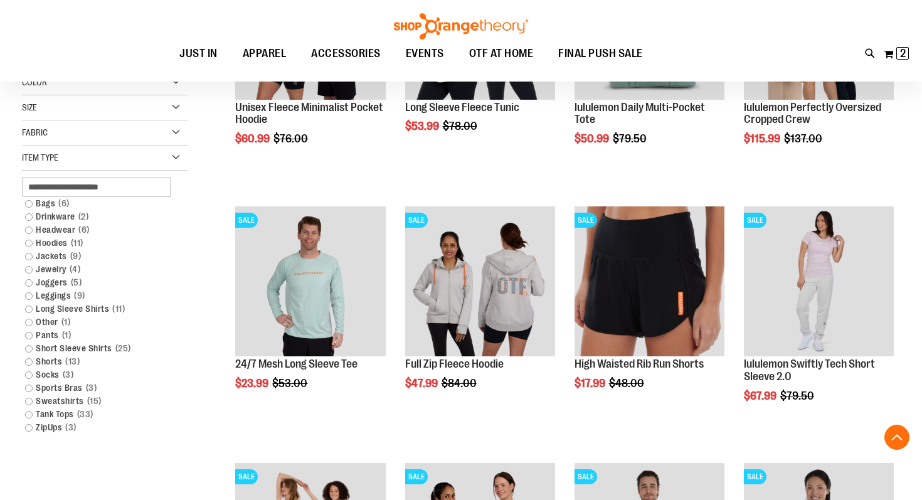
scroll to position [309, 0]
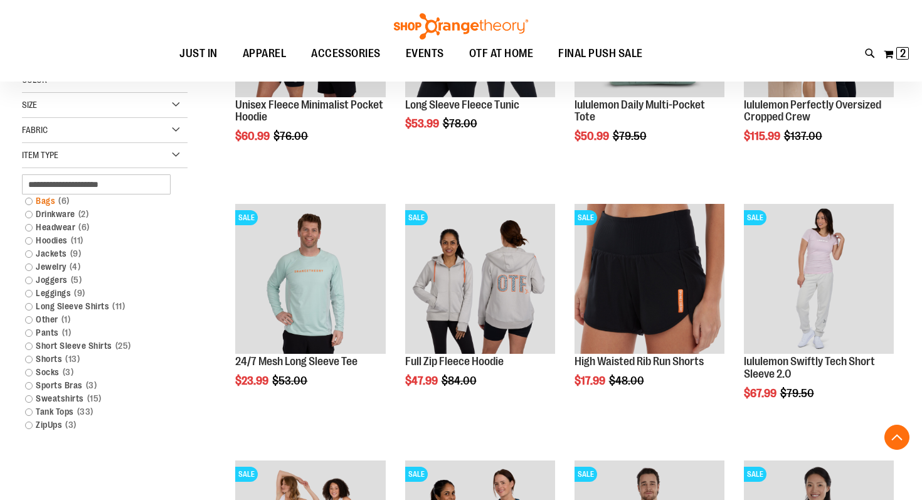
click at [30, 201] on link "Bags 6 items" at bounding box center [98, 200] width 159 height 13
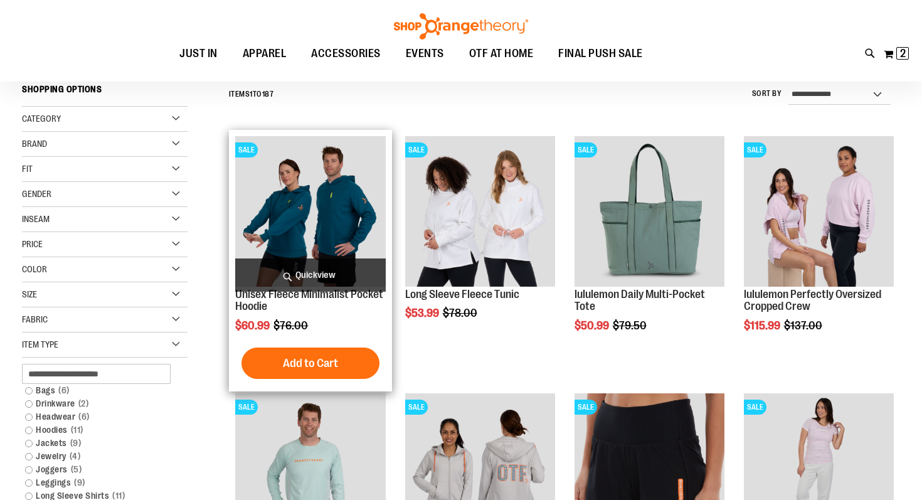
scroll to position [117, 0]
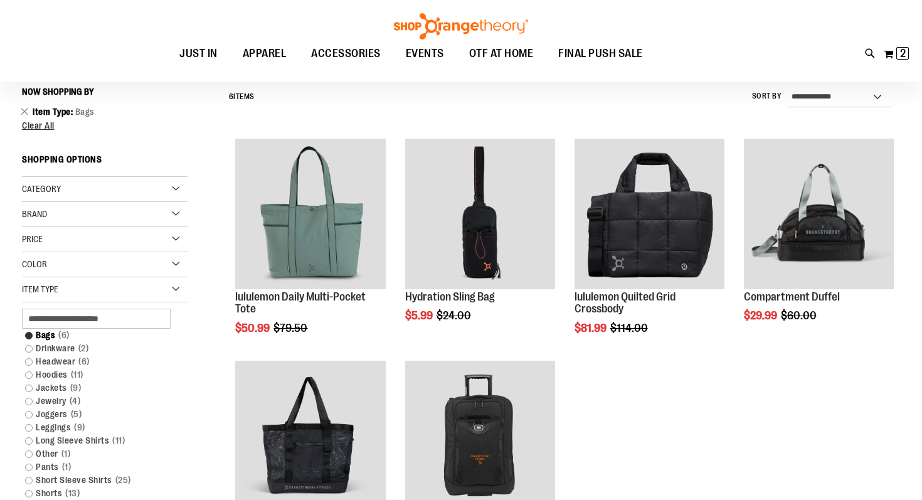
click at [37, 393] on link "Jackets 9 items" at bounding box center [98, 387] width 159 height 13
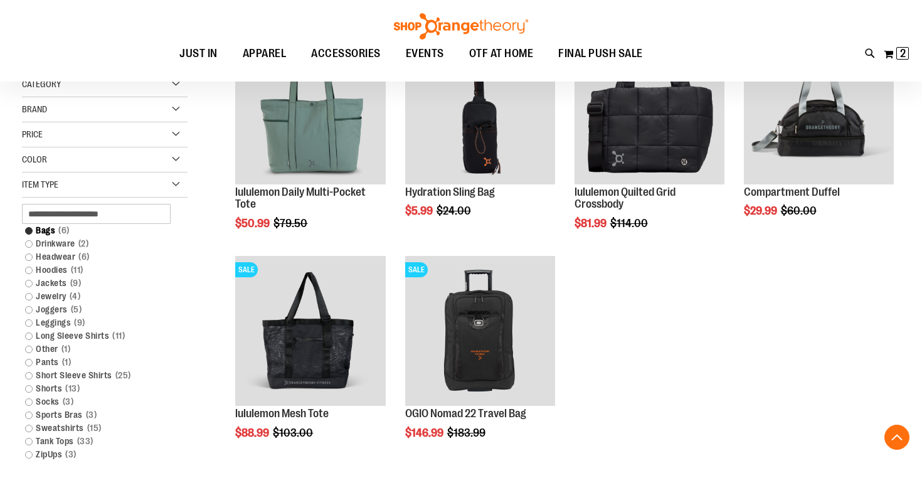
scroll to position [222, 0]
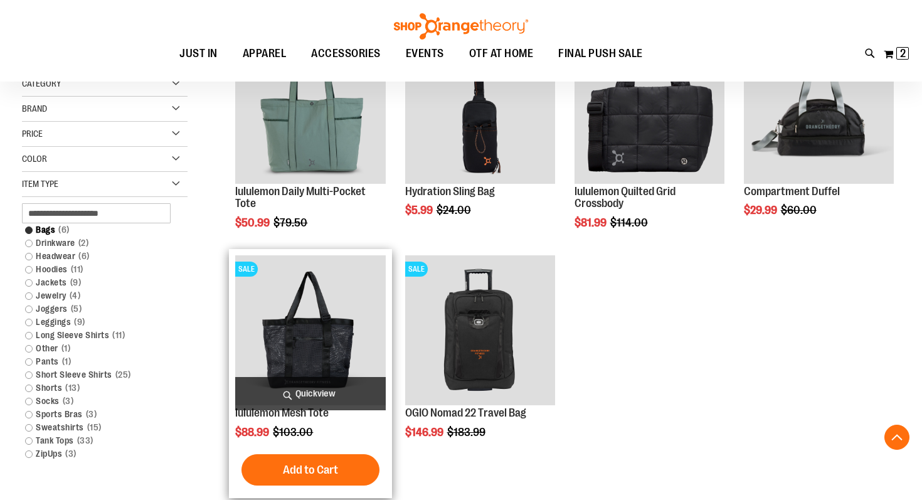
click at [295, 396] on span "Quickview" at bounding box center [310, 393] width 150 height 33
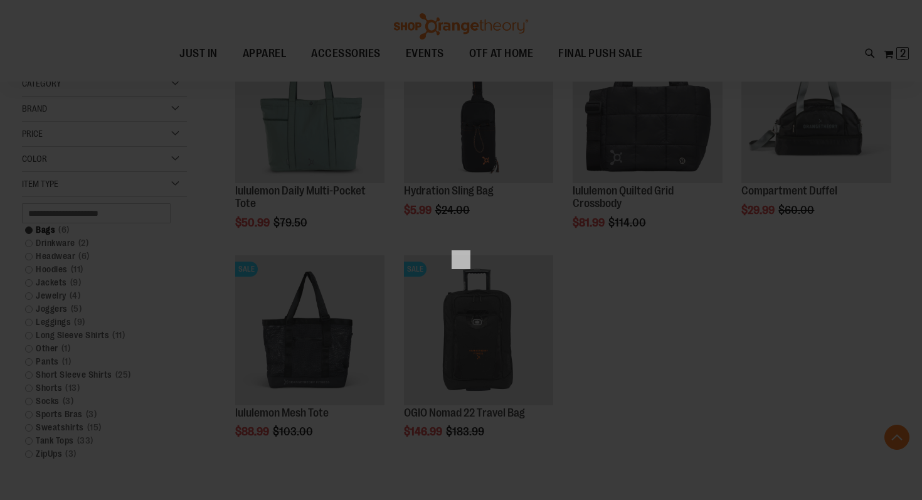
scroll to position [0, 0]
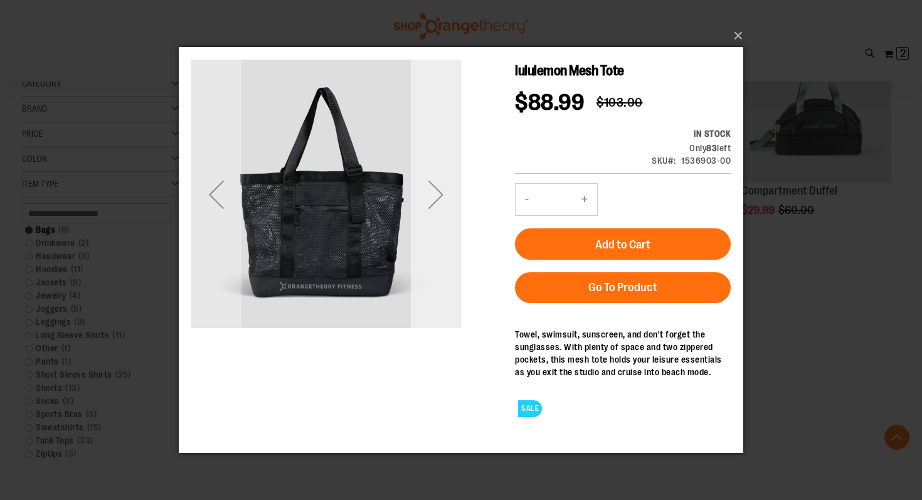
click at [443, 189] on div "Next" at bounding box center [436, 194] width 50 height 50
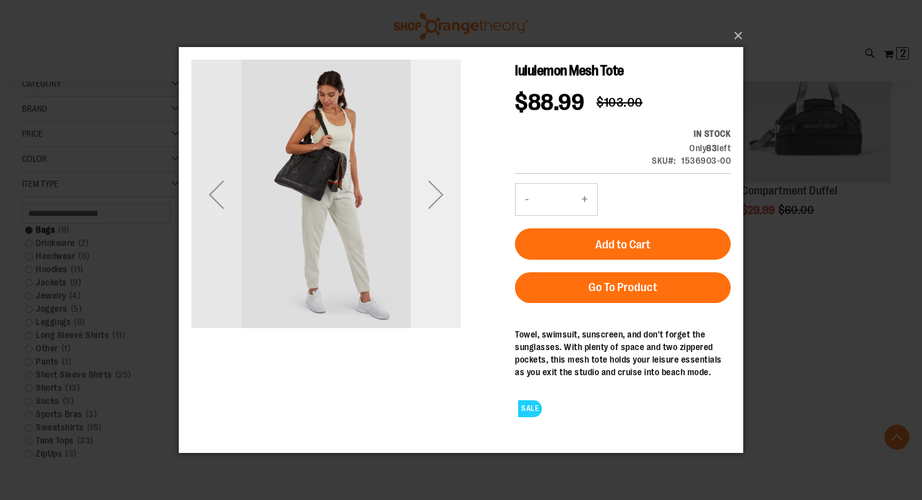
click at [442, 189] on div "Next" at bounding box center [436, 194] width 50 height 50
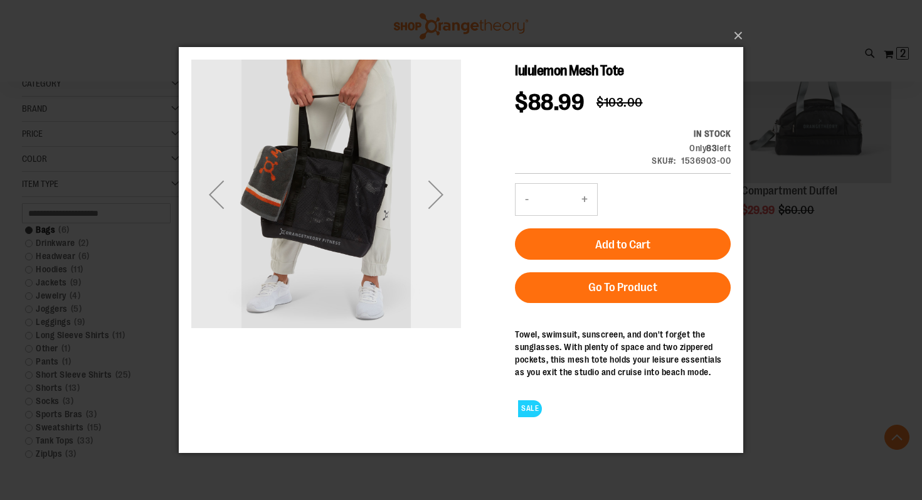
click at [442, 189] on div "Next" at bounding box center [436, 194] width 50 height 50
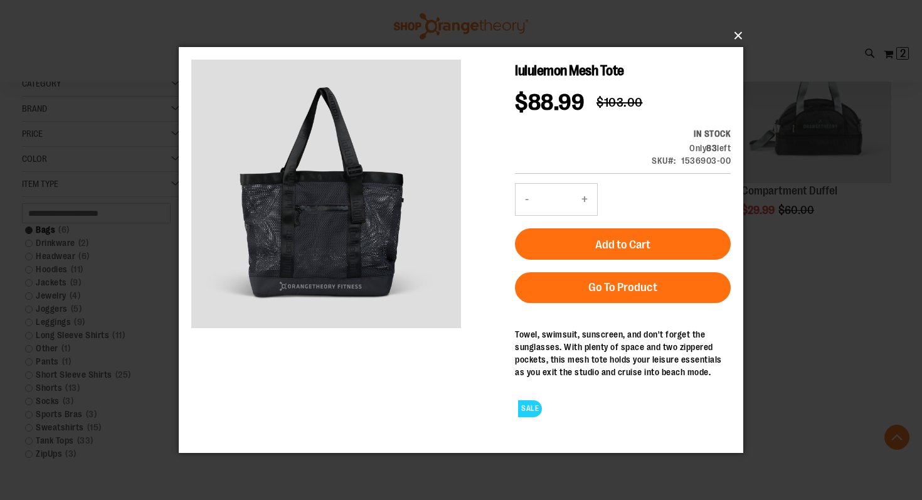
click at [736, 41] on button "×" at bounding box center [465, 36] width 564 height 28
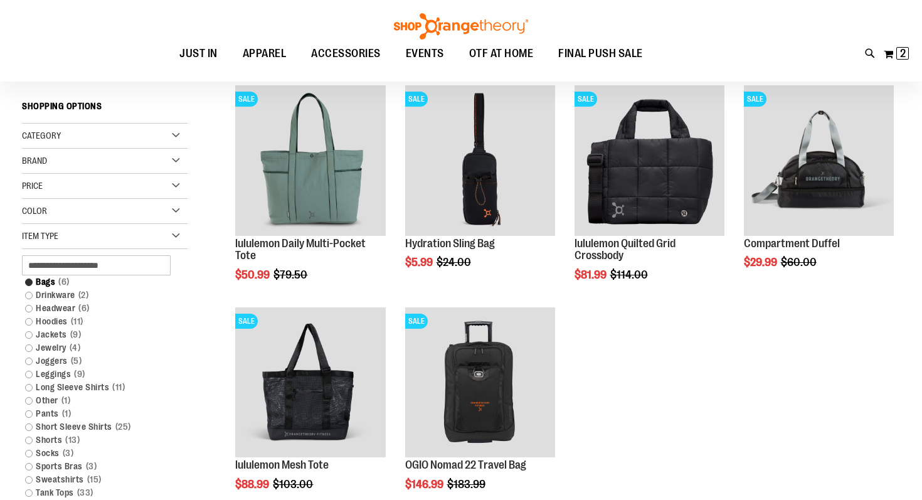
scroll to position [157, 0]
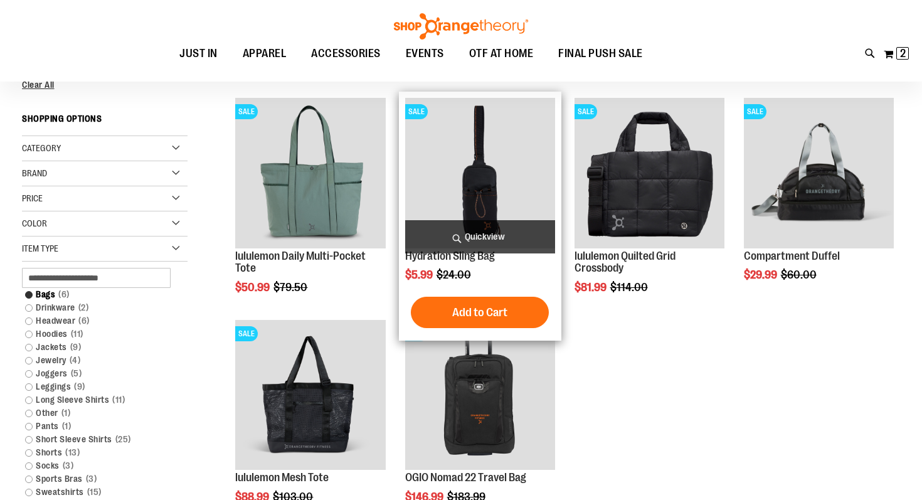
click at [462, 236] on span "Quickview" at bounding box center [480, 236] width 150 height 33
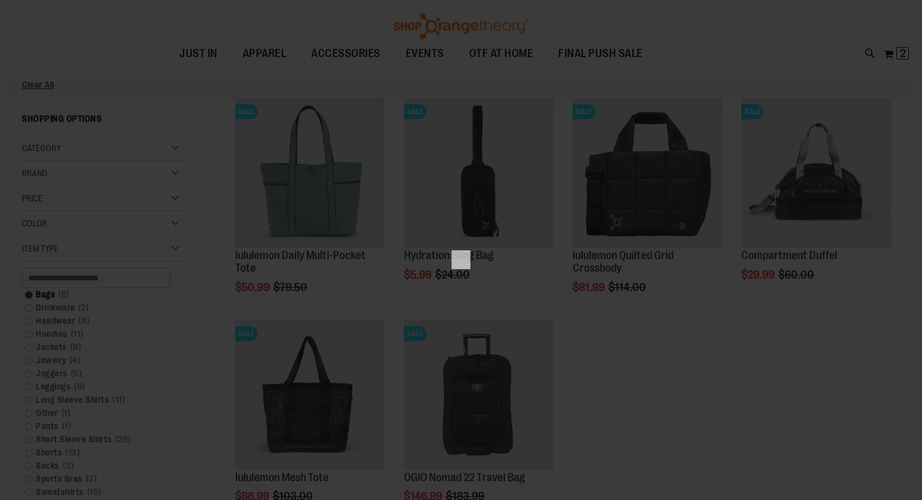
scroll to position [0, 0]
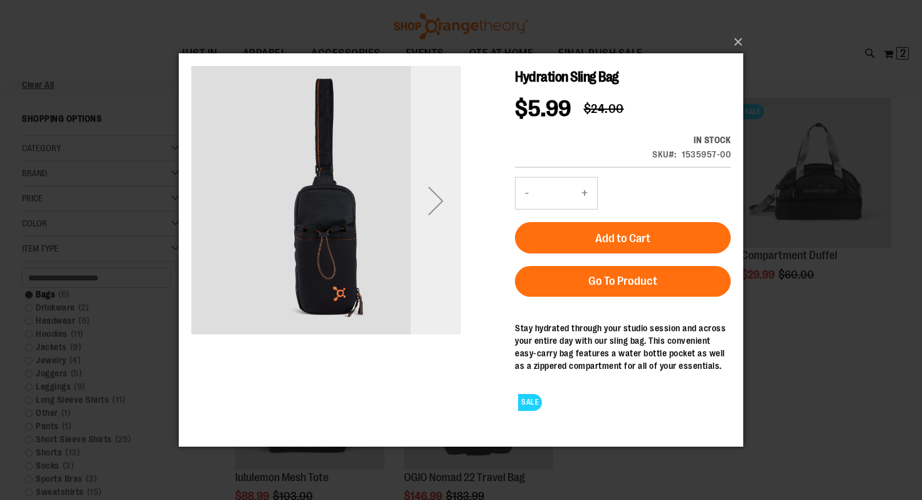
click at [430, 190] on div "Next" at bounding box center [436, 201] width 50 height 50
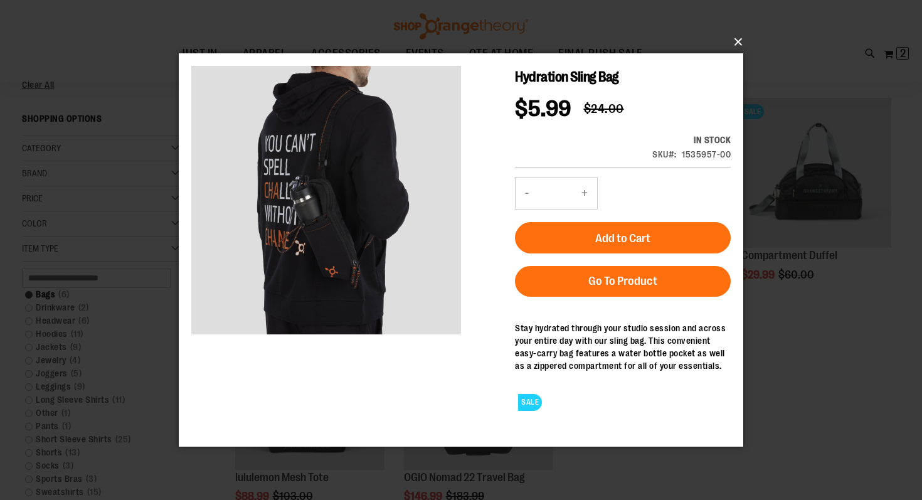
click at [739, 37] on button "×" at bounding box center [465, 42] width 564 height 28
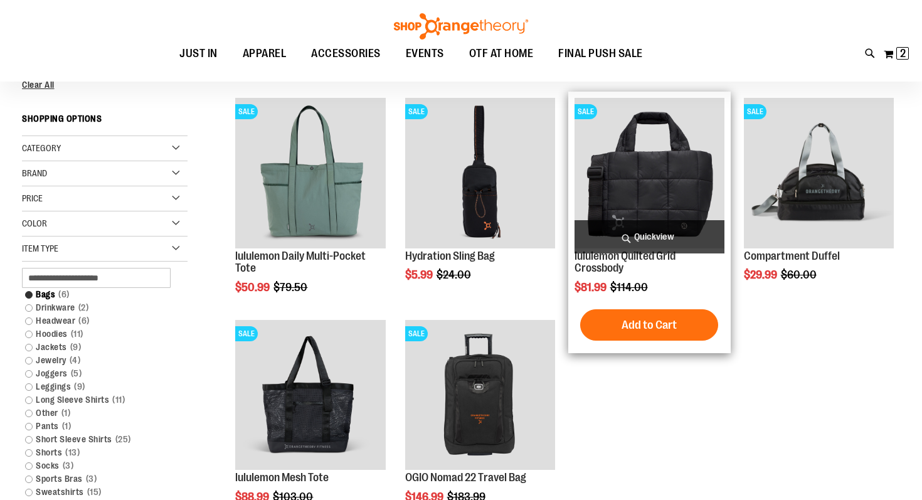
click at [638, 236] on span "Quickview" at bounding box center [649, 236] width 150 height 33
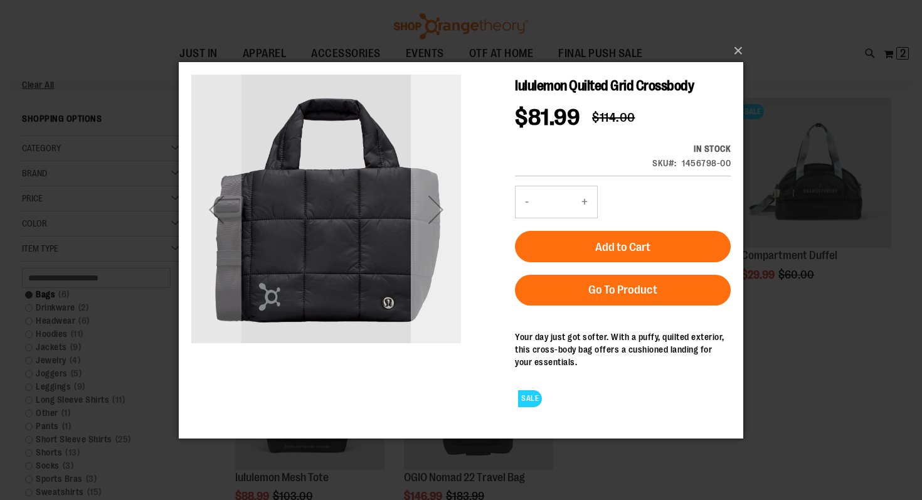
click at [436, 198] on div "Next" at bounding box center [436, 209] width 50 height 50
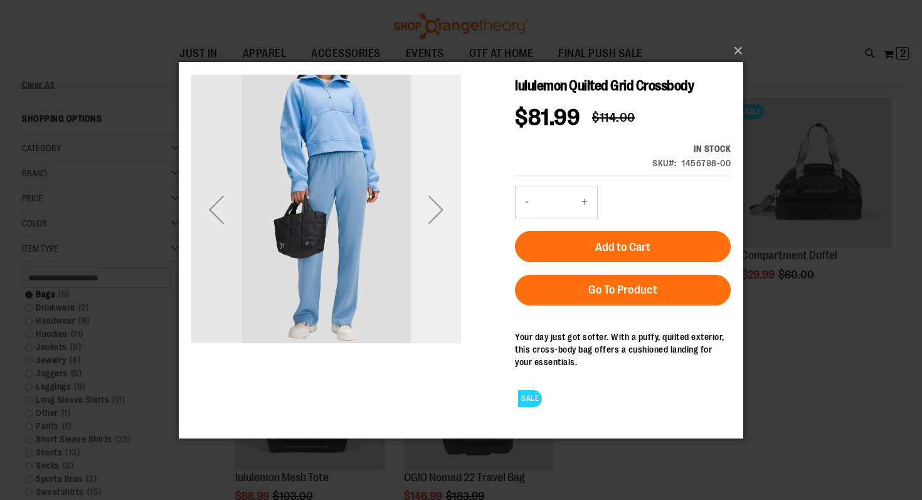
click at [436, 198] on div "Next" at bounding box center [436, 209] width 50 height 50
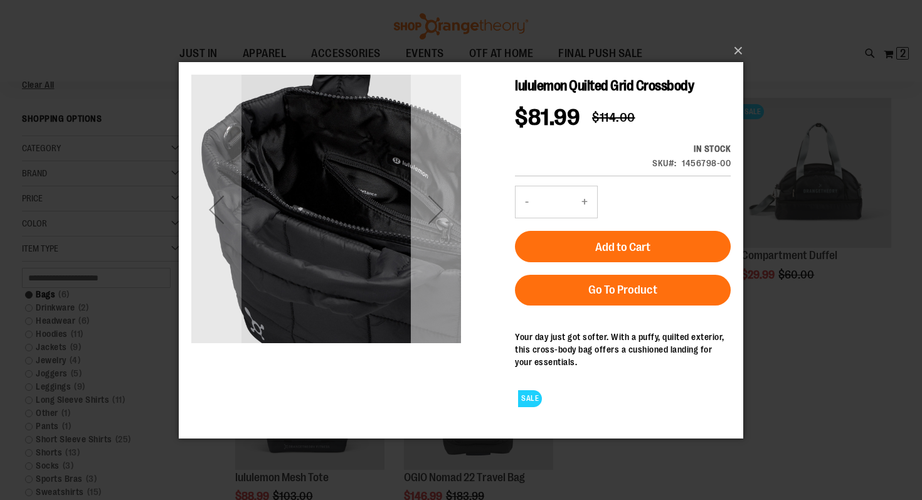
click at [436, 198] on div "Next" at bounding box center [436, 209] width 50 height 50
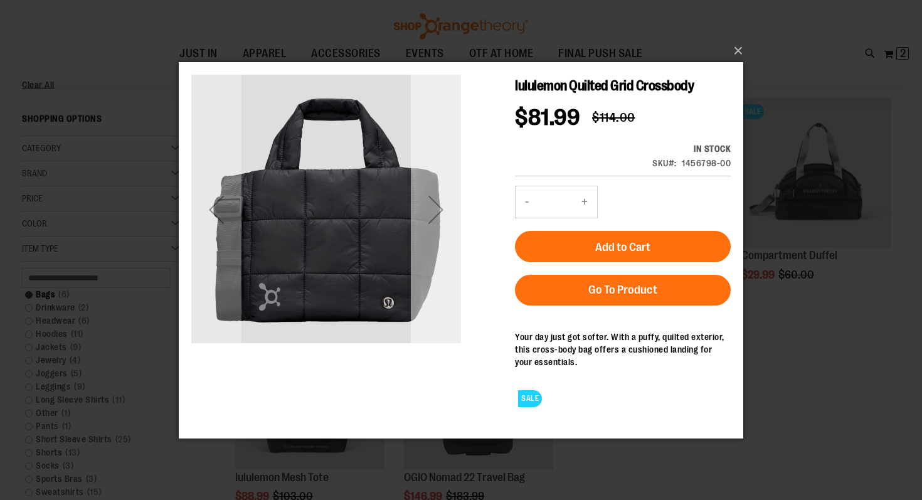
click at [436, 208] on div "Next" at bounding box center [436, 209] width 50 height 50
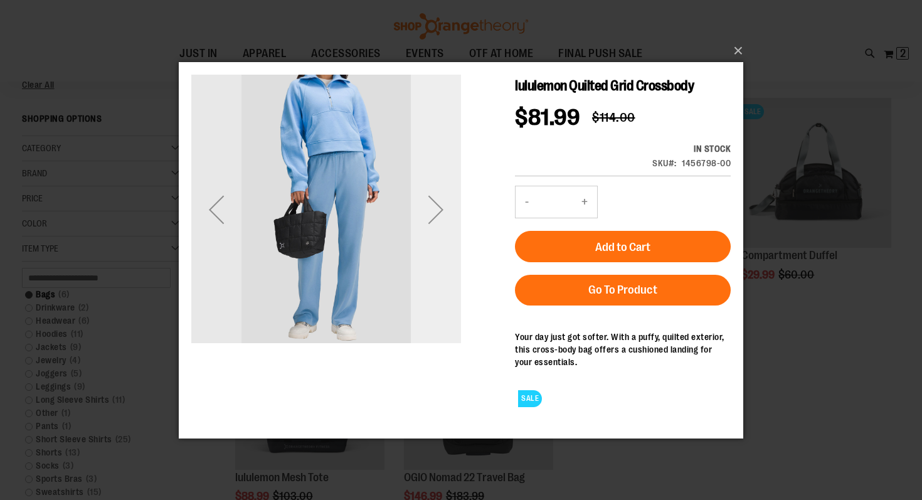
click at [436, 208] on div "Next" at bounding box center [436, 209] width 50 height 50
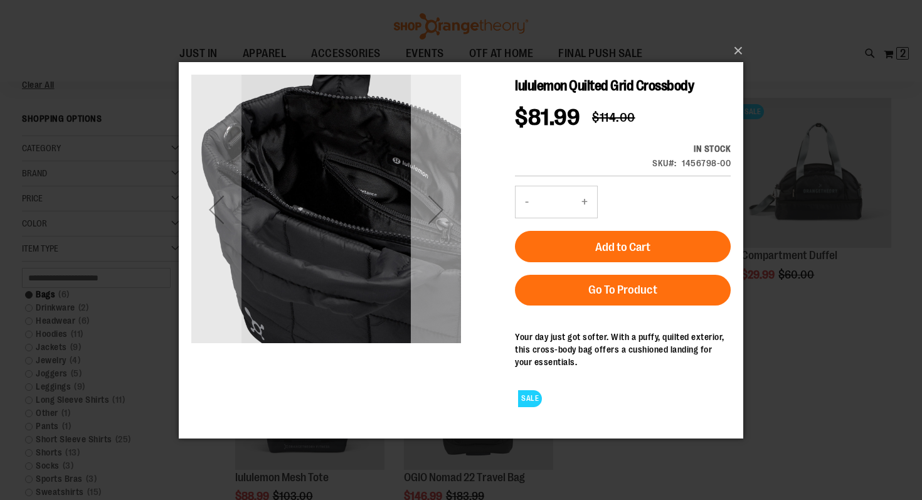
click at [436, 208] on div "Next" at bounding box center [436, 209] width 50 height 50
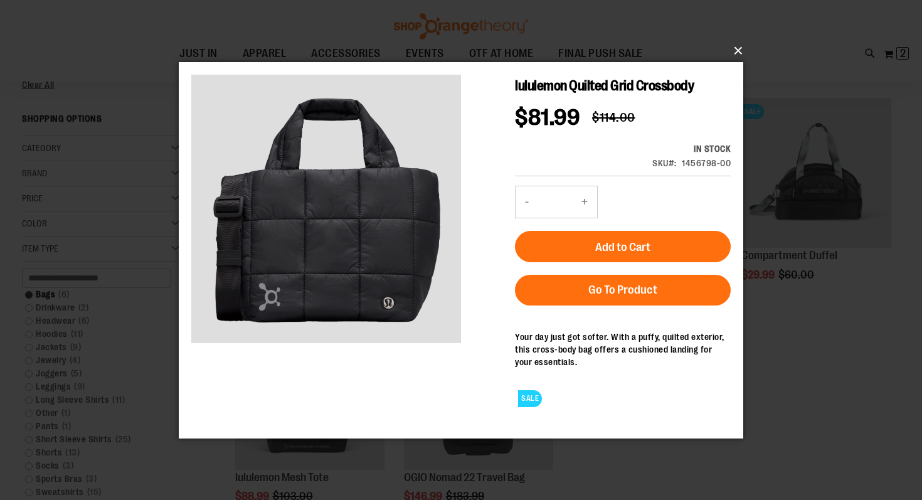
click at [736, 52] on button "×" at bounding box center [465, 51] width 564 height 28
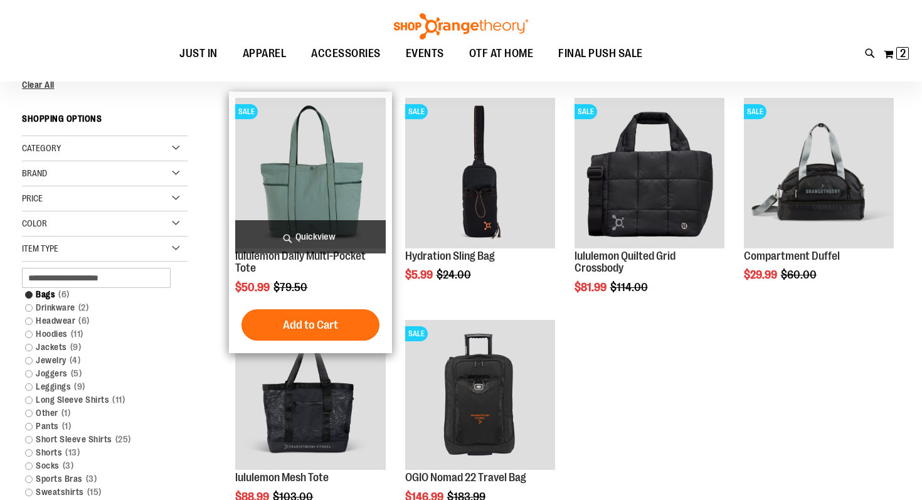
click at [284, 231] on span "Quickview" at bounding box center [310, 236] width 150 height 33
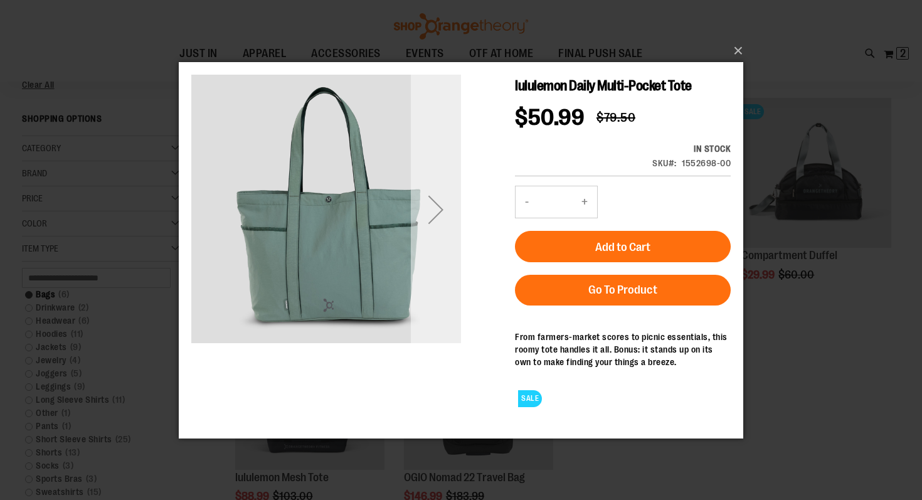
click at [435, 204] on div "Next" at bounding box center [436, 209] width 50 height 50
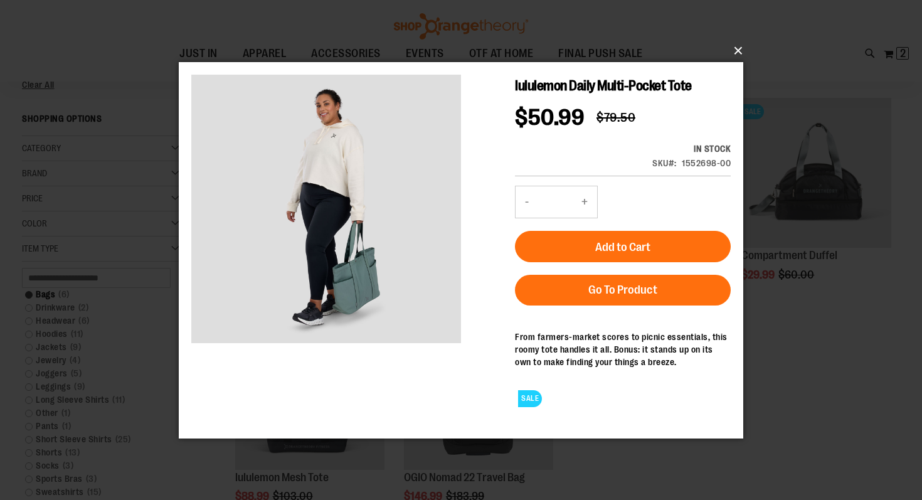
click at [734, 46] on button "×" at bounding box center [465, 51] width 564 height 28
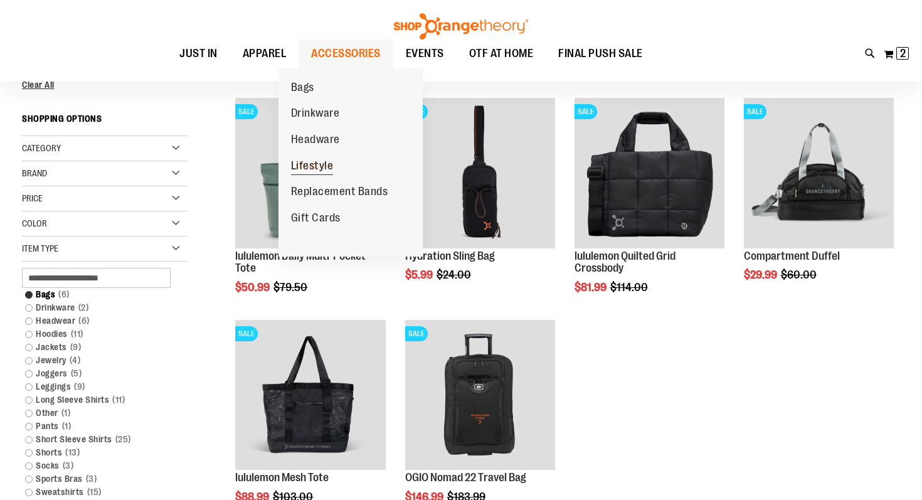
click at [307, 164] on span "Lifestyle" at bounding box center [312, 167] width 43 height 16
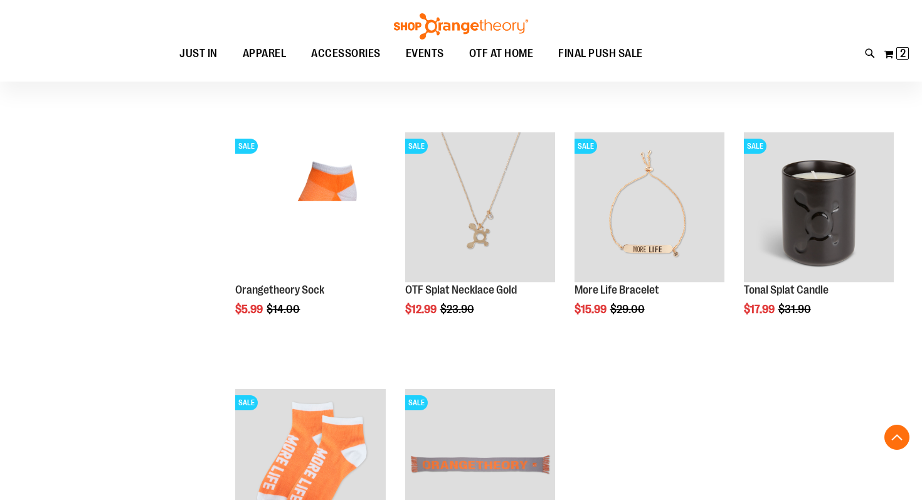
scroll to position [891, 0]
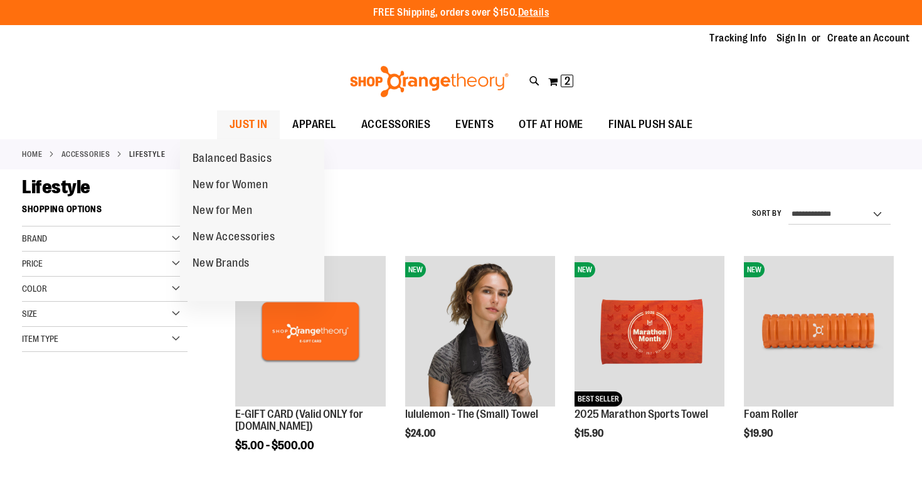
click at [230, 123] on span "JUST IN" at bounding box center [249, 124] width 38 height 28
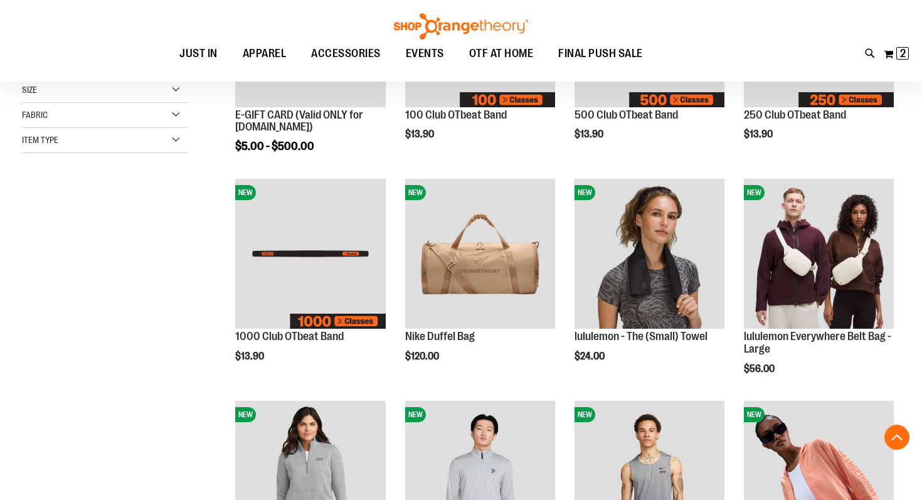
scroll to position [305, 0]
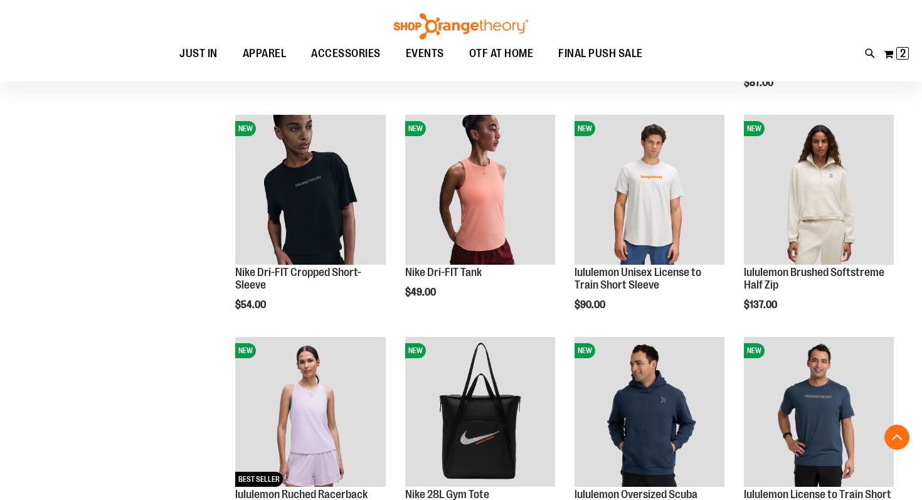
scroll to position [803, 0]
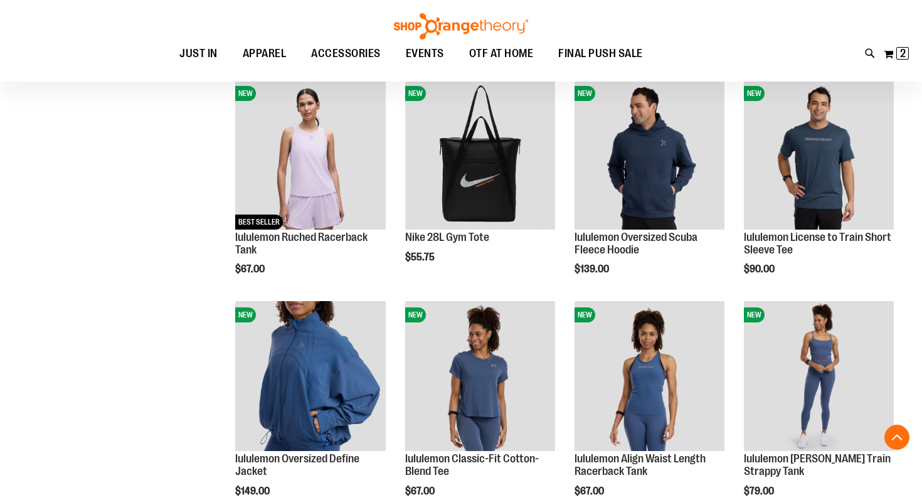
scroll to position [1061, 0]
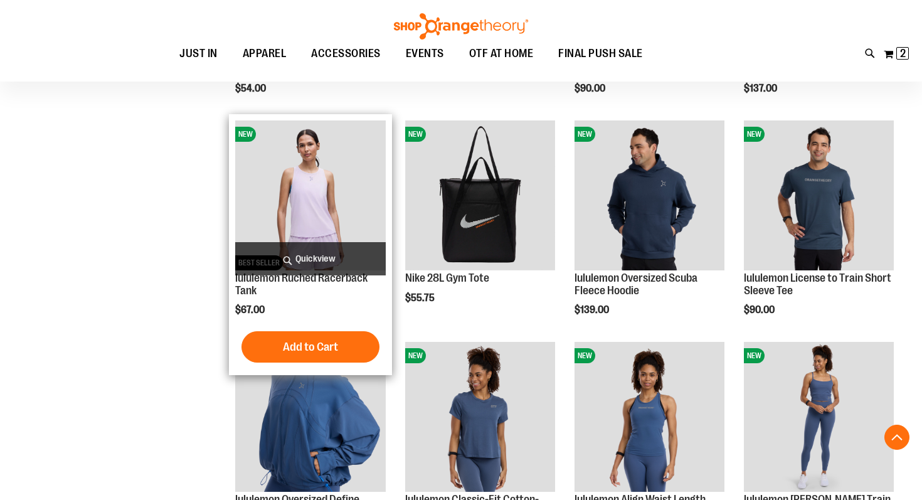
scroll to position [1180, 0]
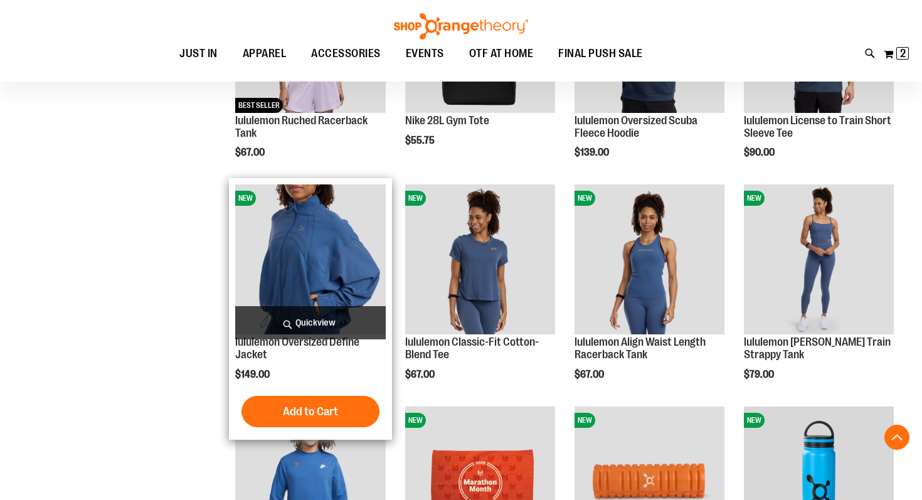
click at [325, 324] on span "Quickview" at bounding box center [310, 322] width 150 height 33
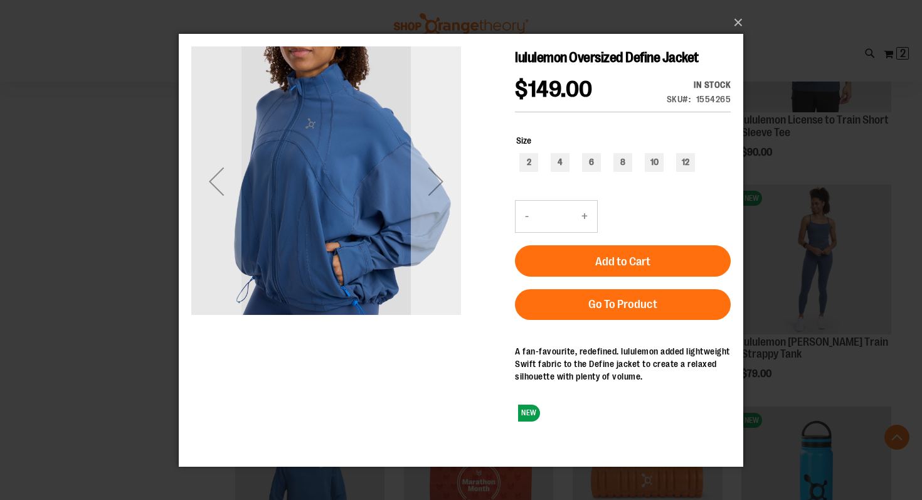
click at [431, 188] on div "Next" at bounding box center [436, 181] width 50 height 50
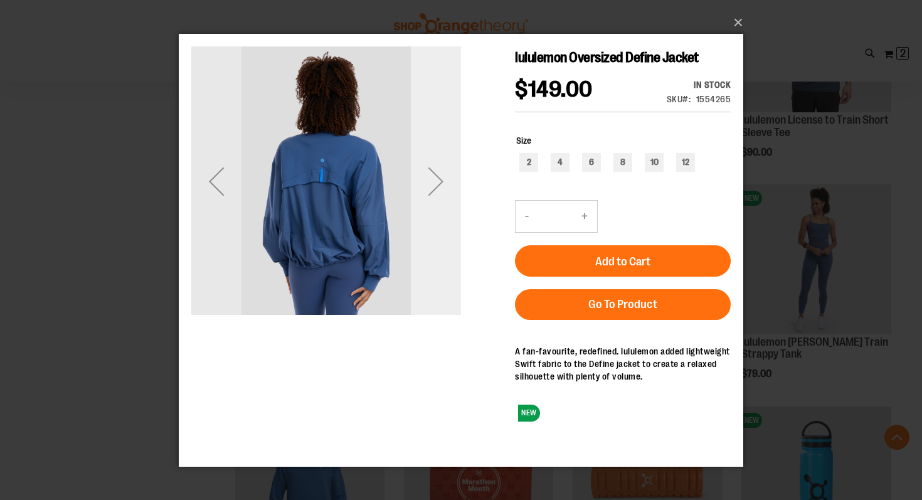
click at [431, 187] on div "Next" at bounding box center [436, 181] width 50 height 50
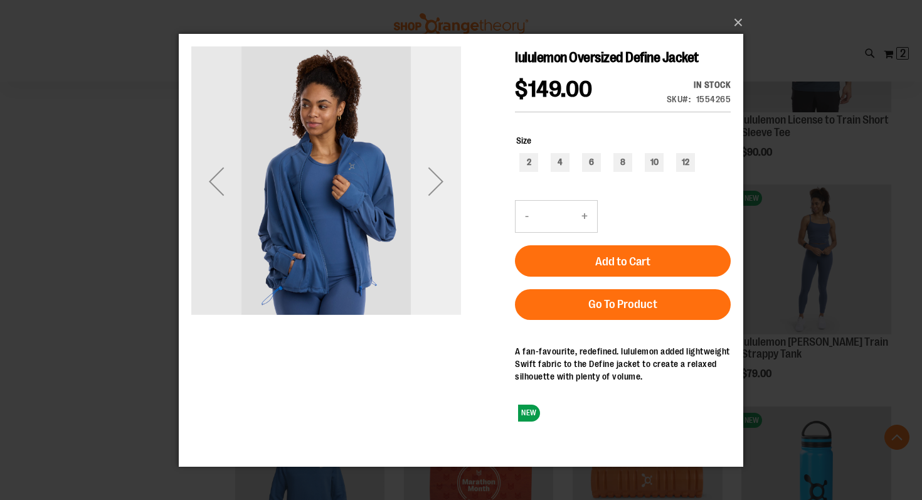
click at [430, 186] on div "Next" at bounding box center [436, 181] width 50 height 50
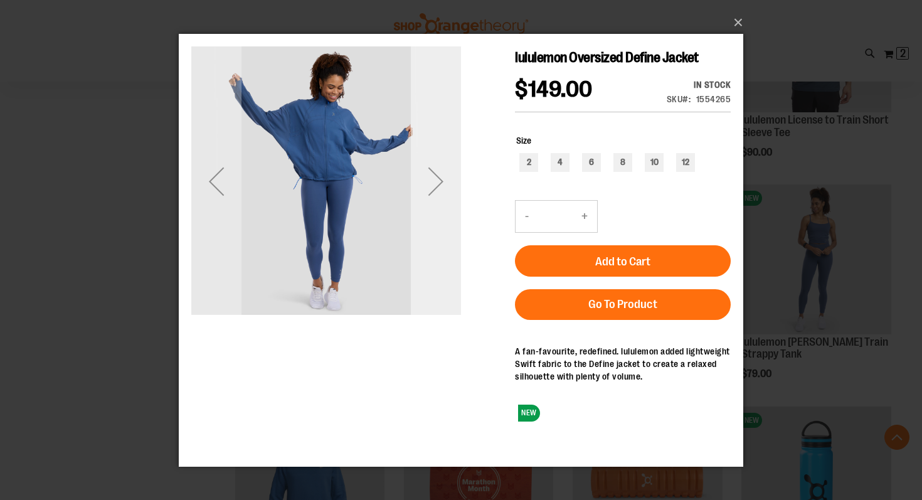
click at [430, 186] on div "Next" at bounding box center [436, 181] width 50 height 50
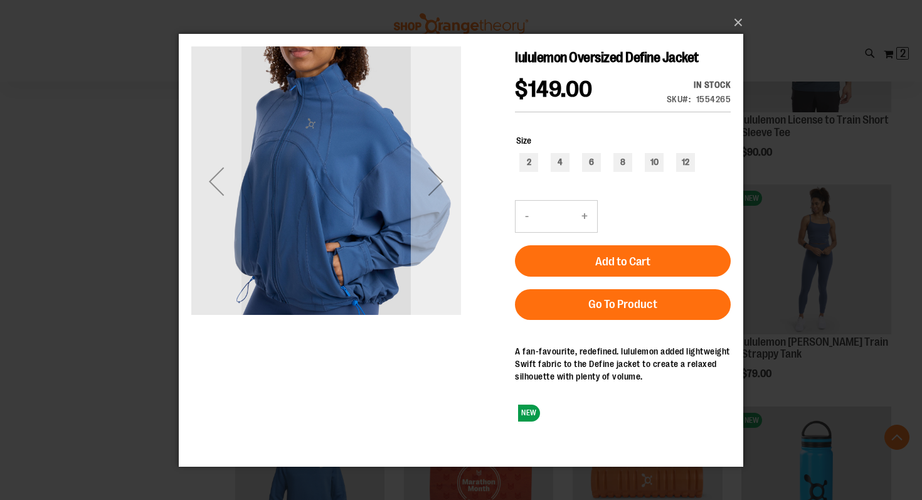
click at [430, 186] on div "Next" at bounding box center [436, 181] width 50 height 50
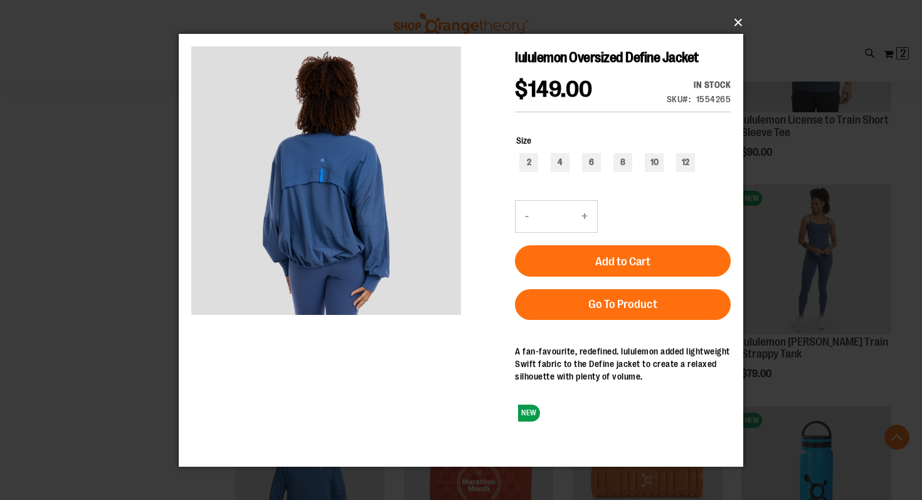
click at [734, 21] on button "×" at bounding box center [465, 23] width 564 height 28
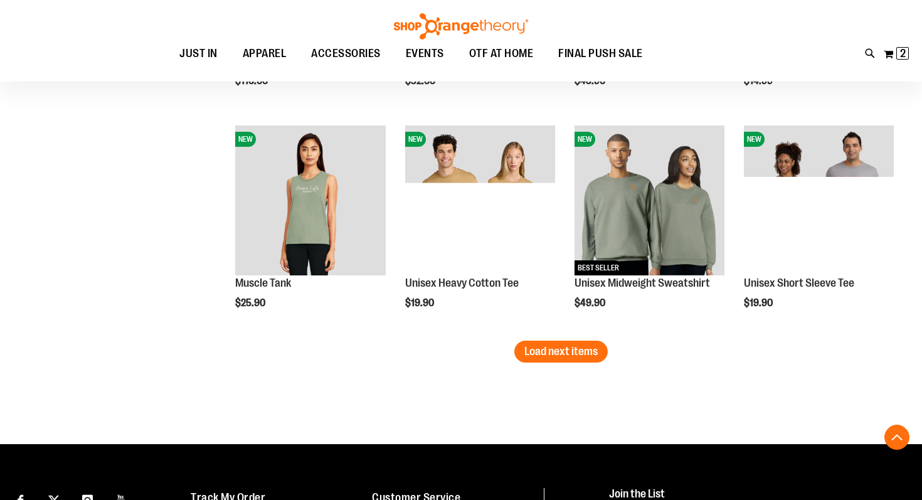
scroll to position [1899, 0]
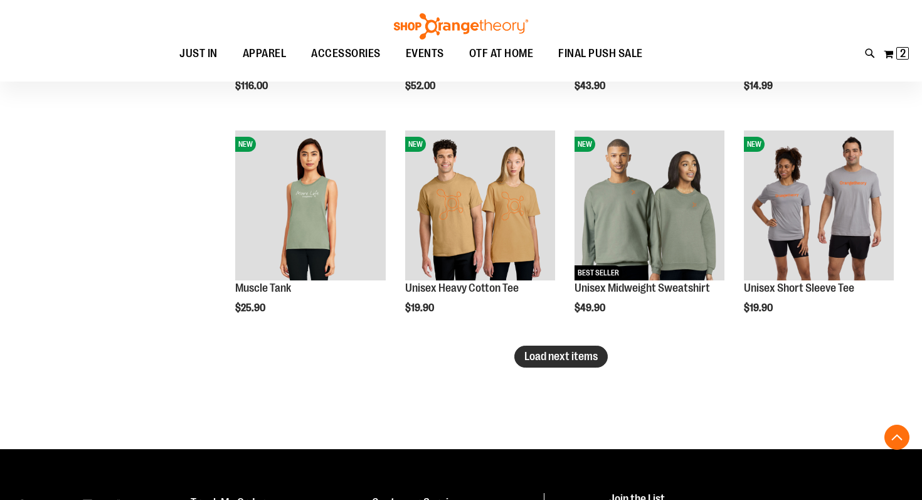
click at [547, 361] on span "Load next items" at bounding box center [560, 356] width 73 height 13
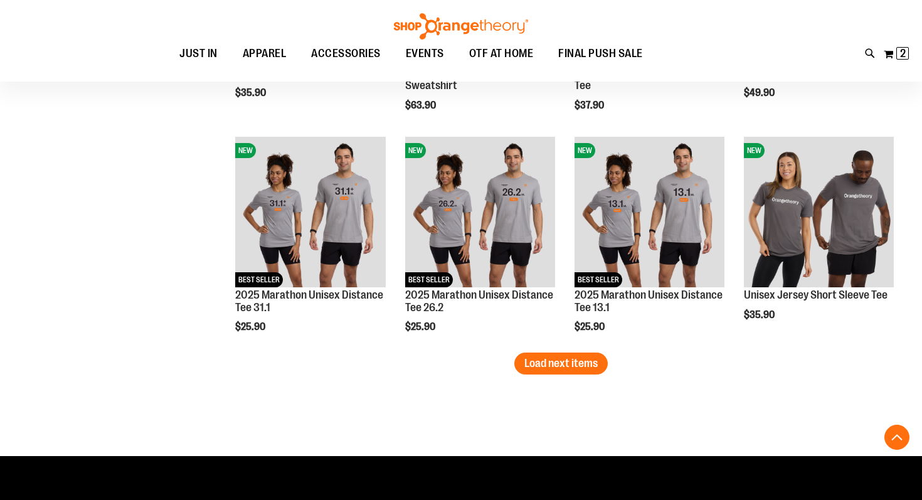
scroll to position [2608, 0]
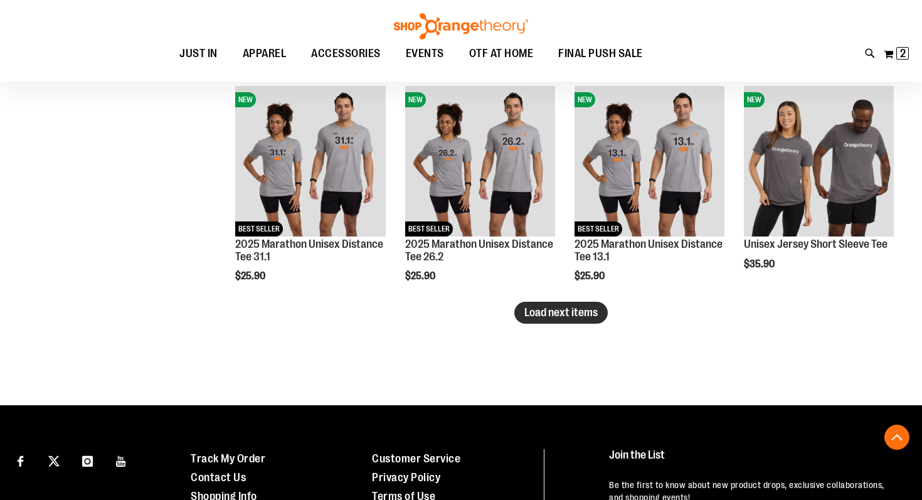
click at [594, 313] on span "Load next items" at bounding box center [560, 312] width 73 height 13
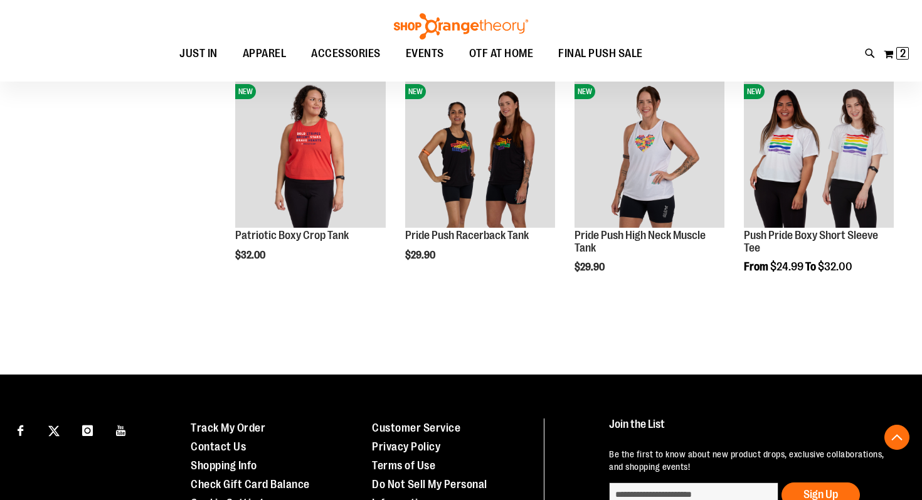
scroll to position [3063, 0]
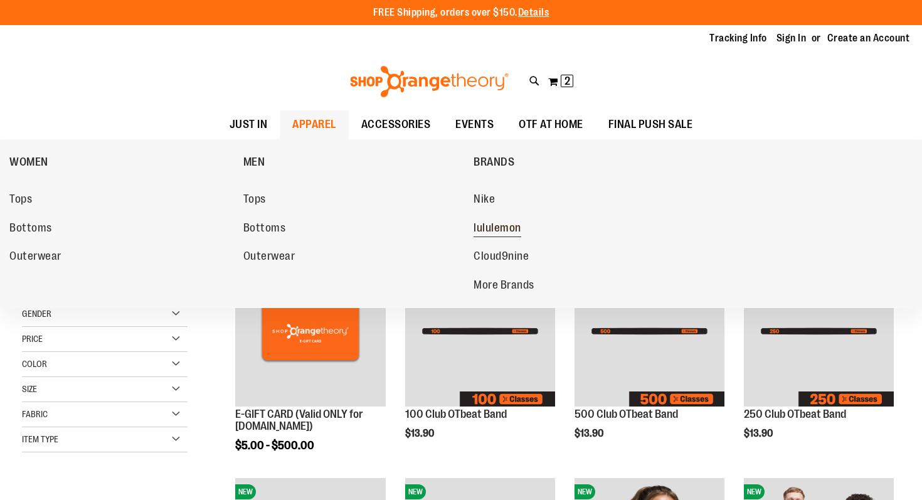
click at [502, 224] on span "lululemon" at bounding box center [497, 229] width 48 height 16
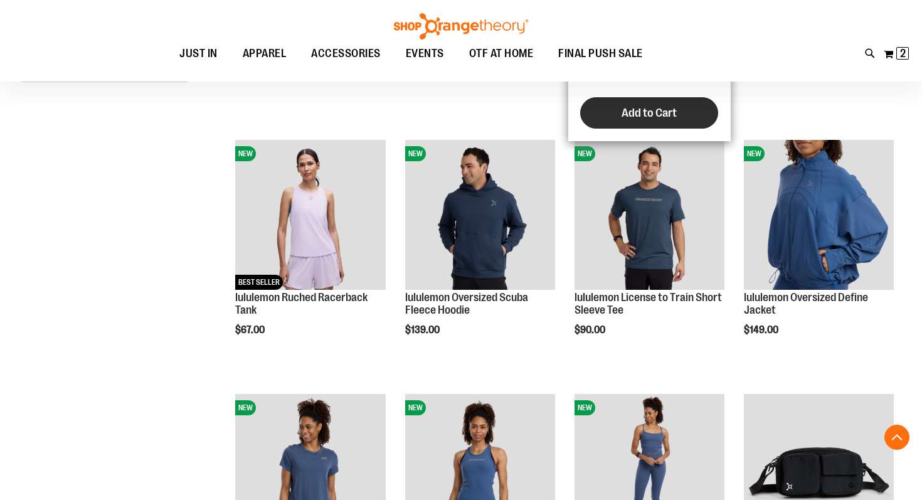
scroll to position [368, 0]
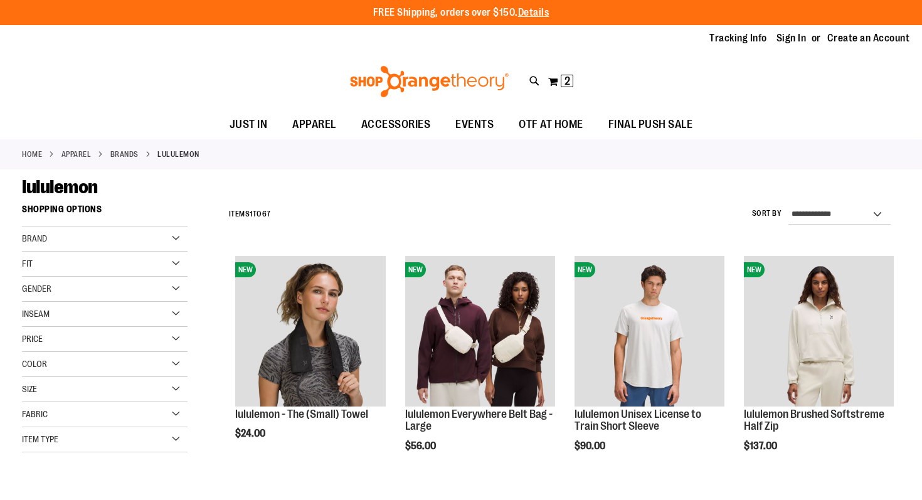
click at [430, 78] on img at bounding box center [429, 81] width 162 height 31
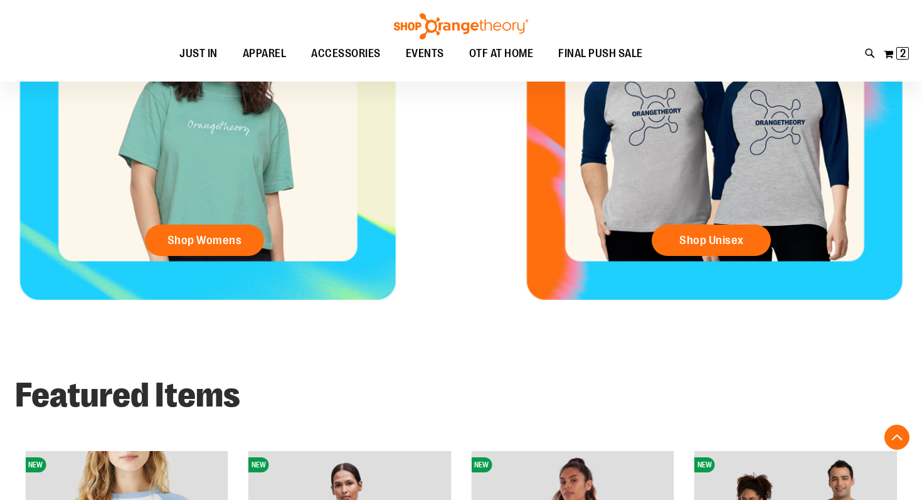
scroll to position [498, 0]
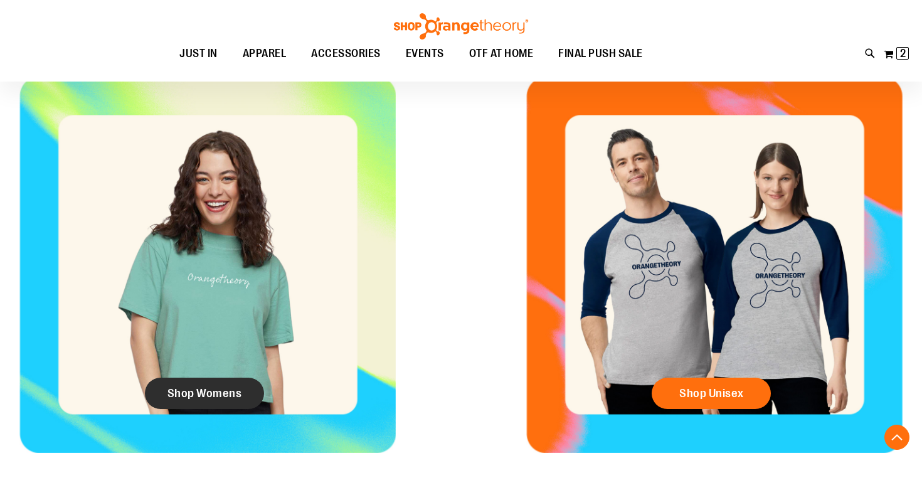
click at [203, 391] on span "Shop Womens" at bounding box center [204, 393] width 75 height 14
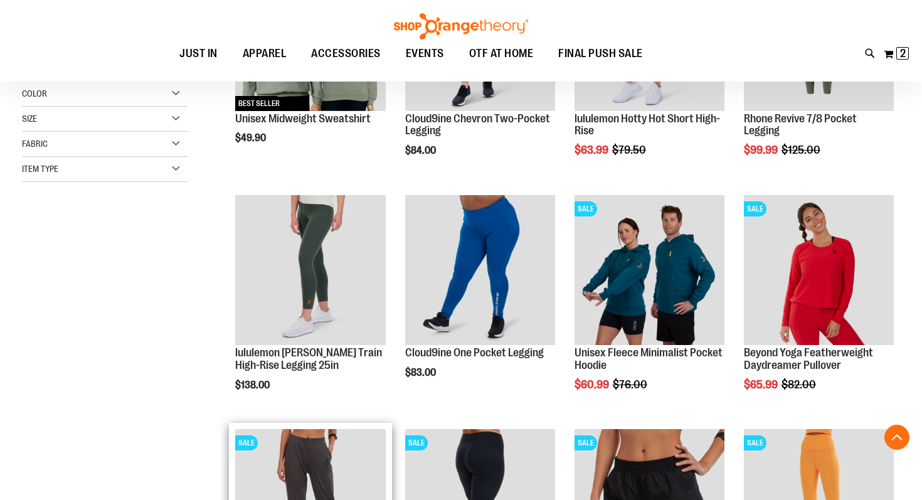
scroll to position [299, 0]
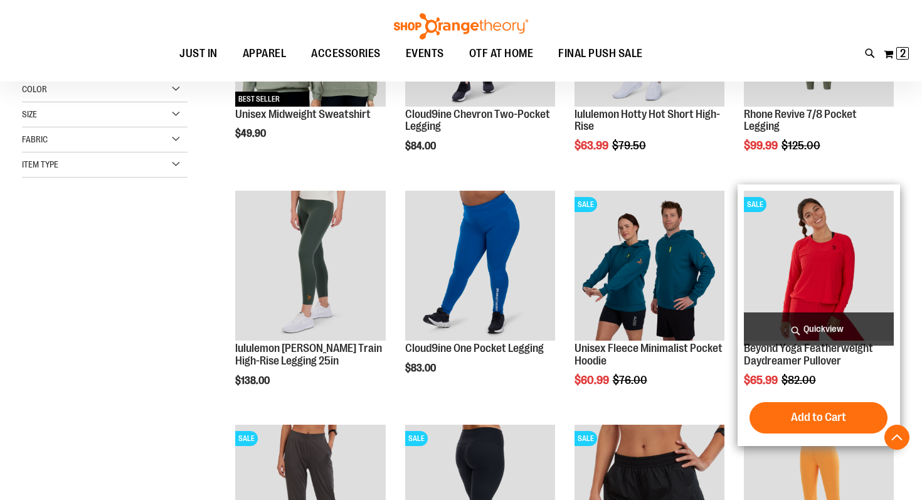
click at [828, 325] on span "Quickview" at bounding box center [819, 328] width 150 height 33
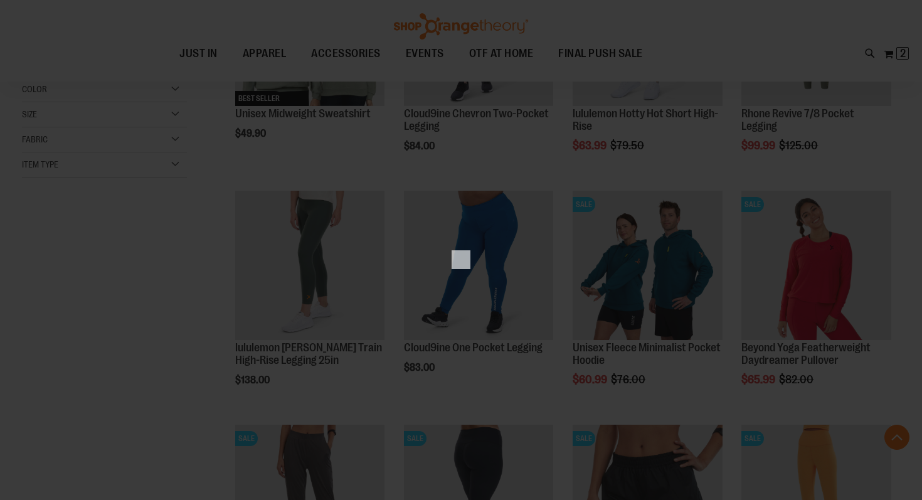
scroll to position [0, 0]
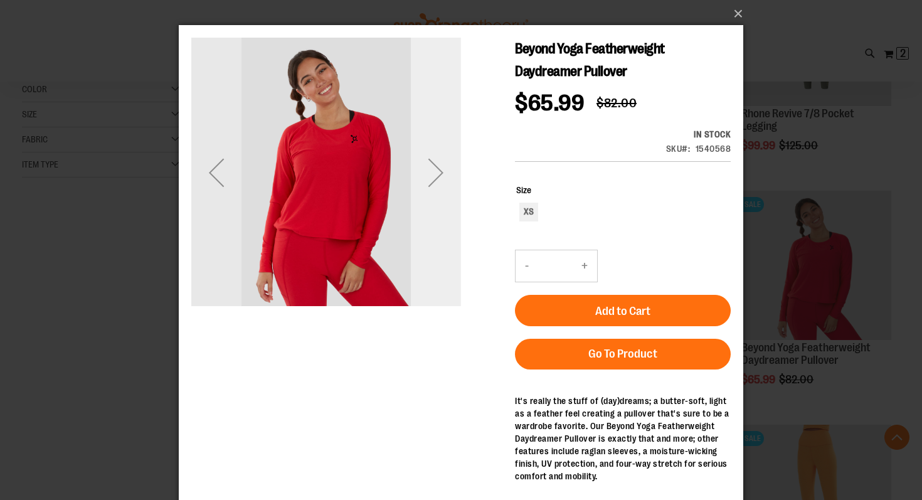
click at [429, 175] on div "Next" at bounding box center [436, 172] width 50 height 50
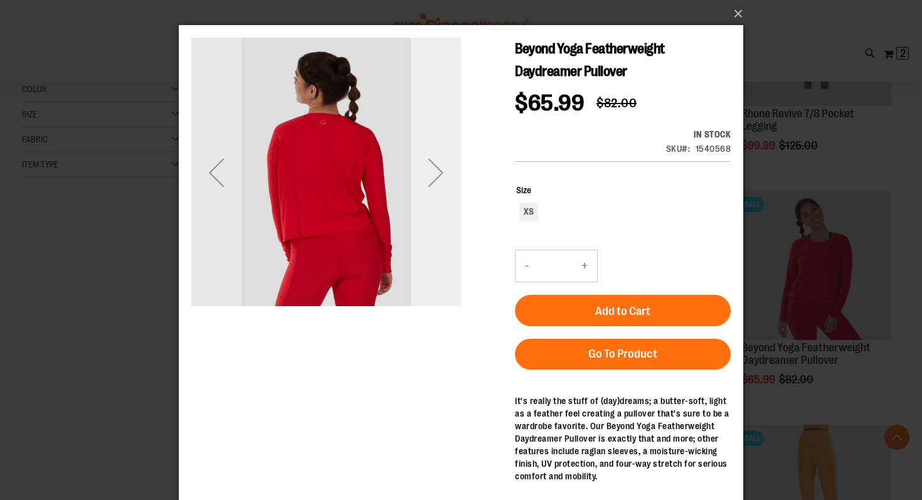
click at [429, 175] on div "Next" at bounding box center [436, 172] width 50 height 50
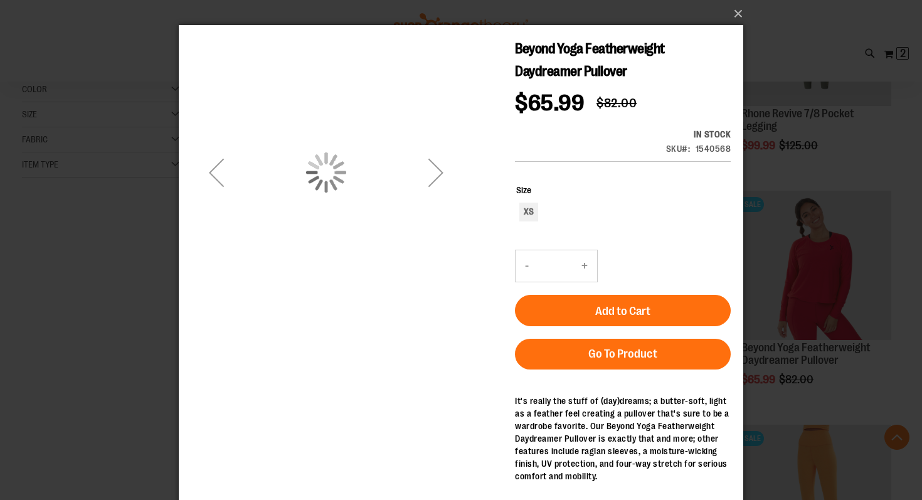
click at [429, 175] on div "Next" at bounding box center [436, 172] width 50 height 50
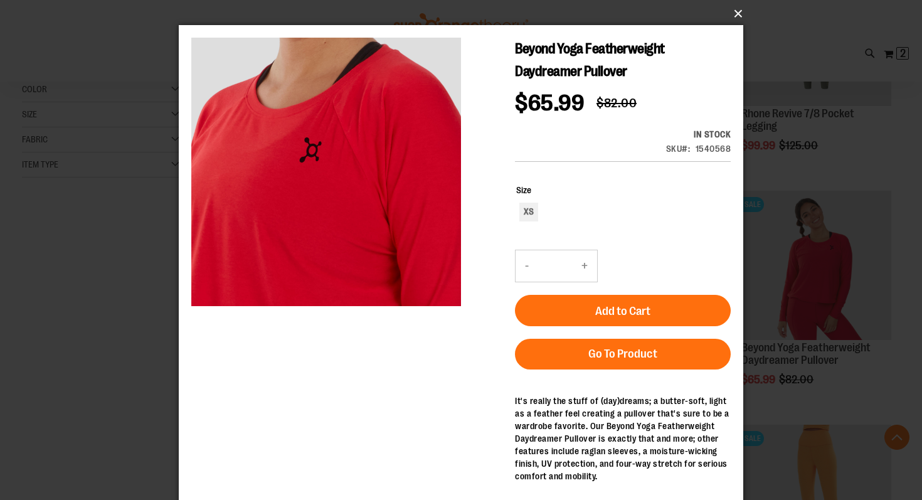
click at [738, 13] on button "×" at bounding box center [465, 14] width 564 height 28
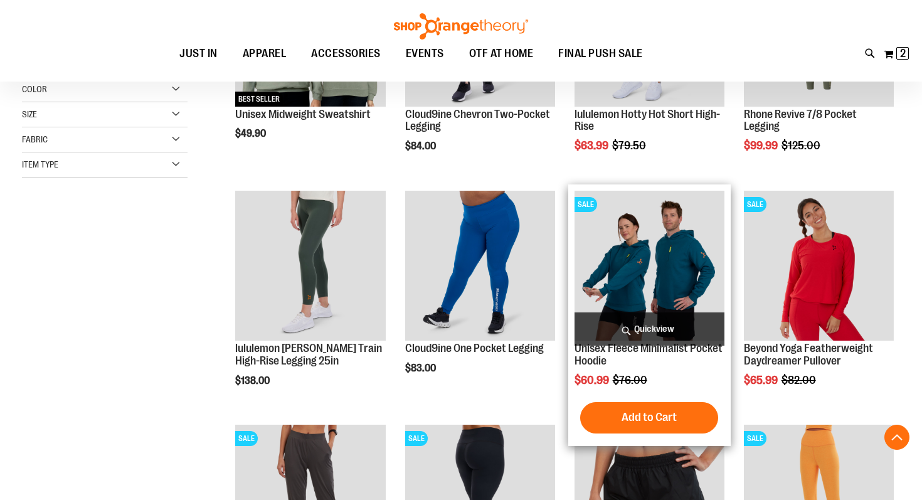
click at [663, 324] on span "Quickview" at bounding box center [649, 328] width 150 height 33
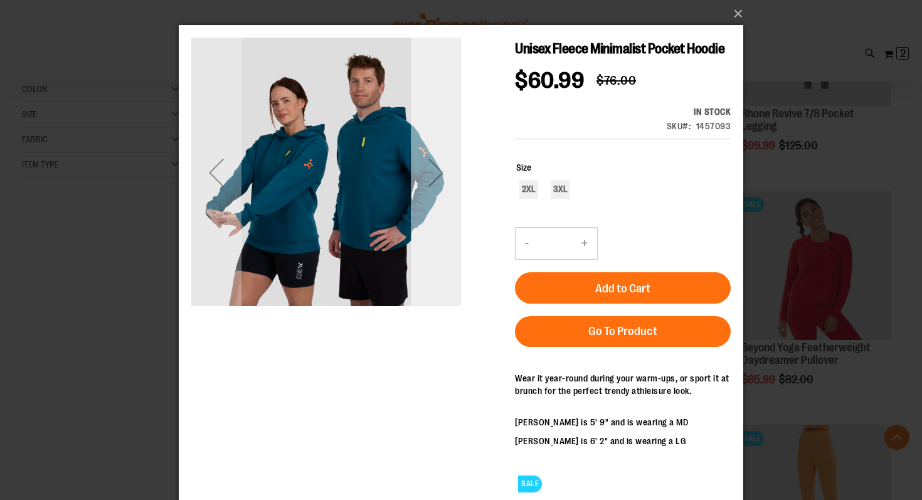
click at [433, 176] on div "Next" at bounding box center [436, 172] width 50 height 50
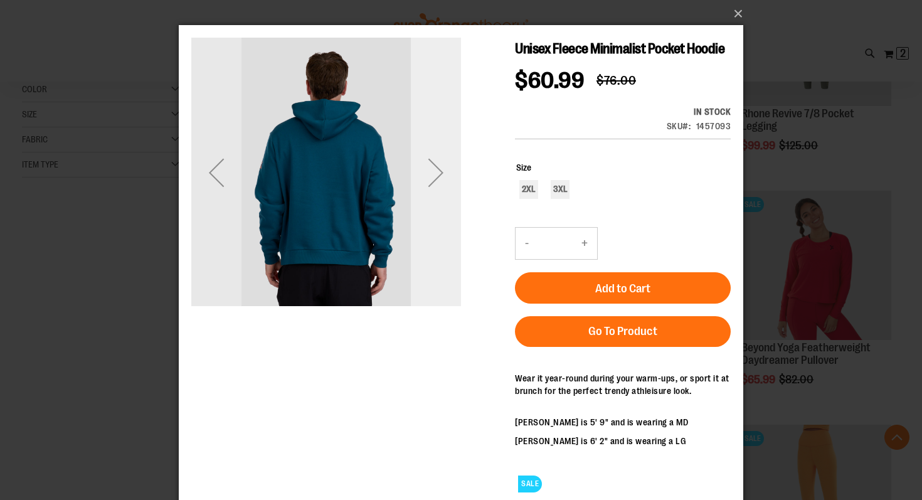
click at [433, 175] on div "Next" at bounding box center [436, 172] width 50 height 50
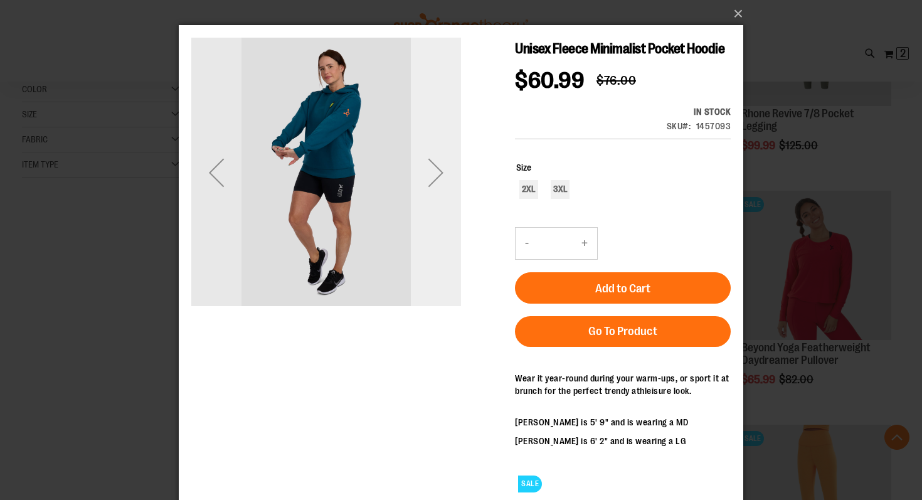
click at [433, 174] on div "Next" at bounding box center [436, 172] width 50 height 50
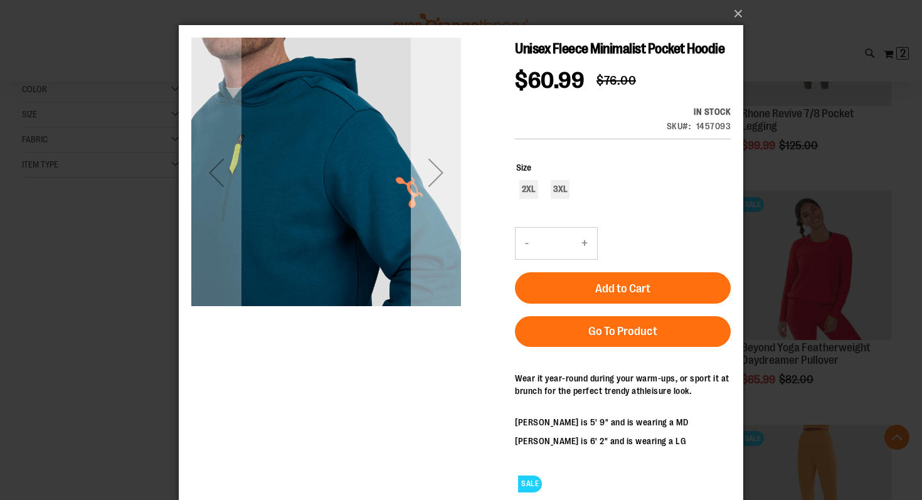
click at [433, 174] on div "Next" at bounding box center [436, 172] width 50 height 50
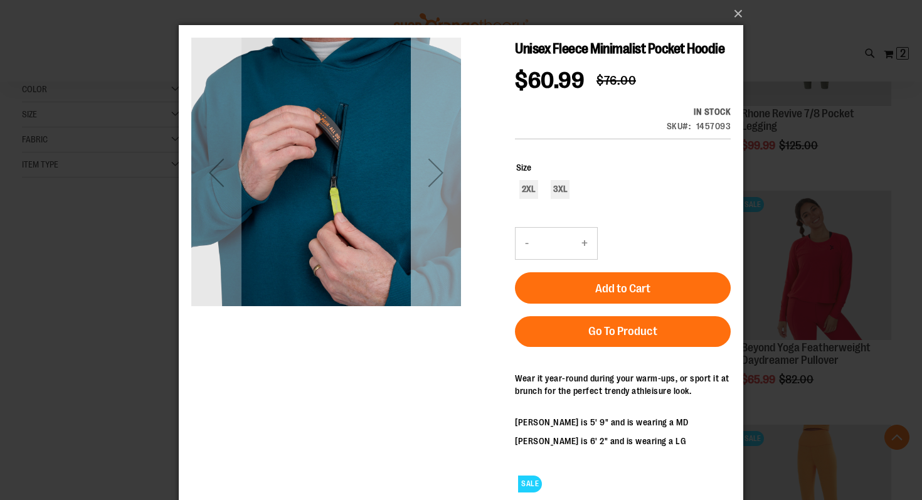
click at [433, 174] on div "Next" at bounding box center [436, 172] width 50 height 50
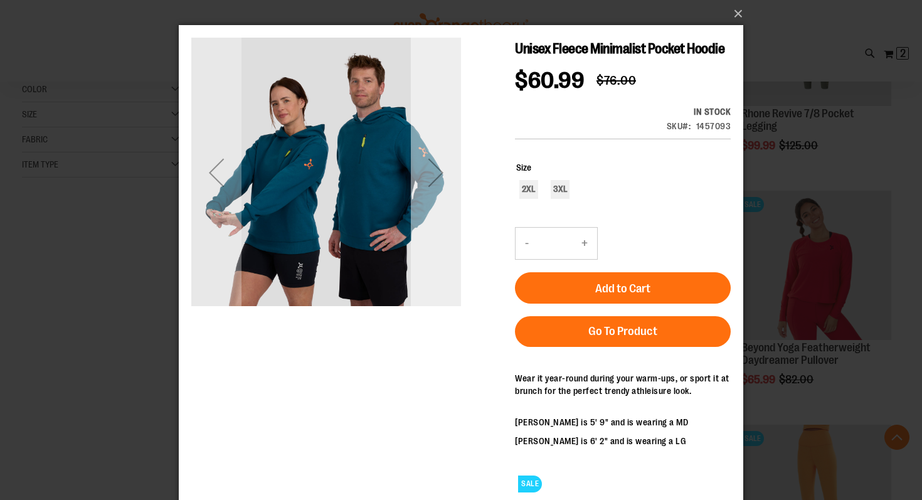
click at [433, 174] on div "Next" at bounding box center [436, 172] width 50 height 50
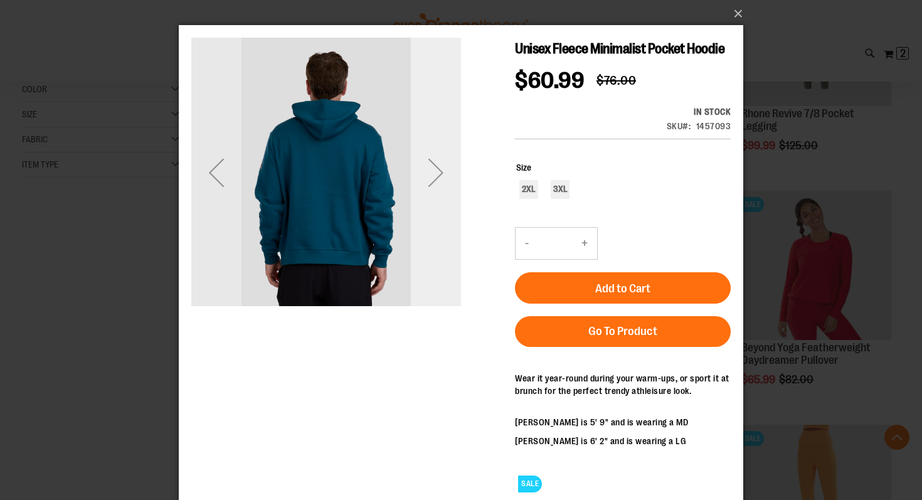
click at [433, 173] on div "Next" at bounding box center [436, 172] width 50 height 50
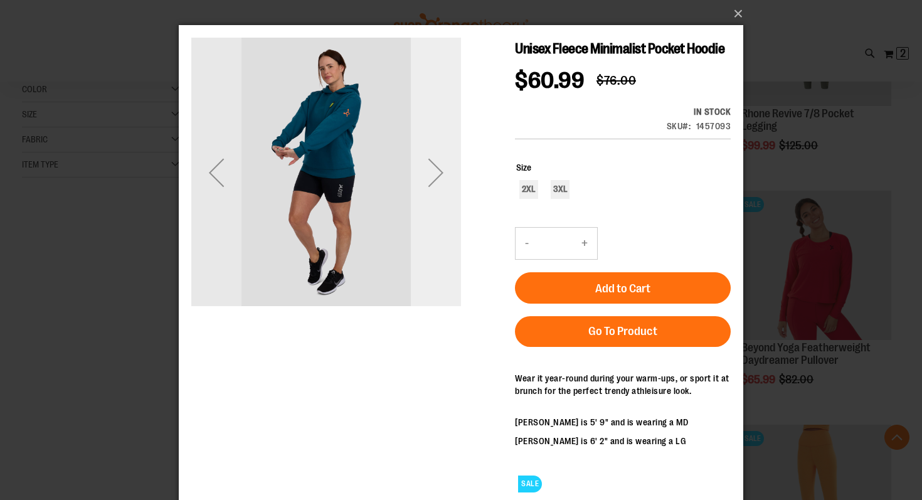
click at [433, 173] on div "Next" at bounding box center [436, 172] width 50 height 50
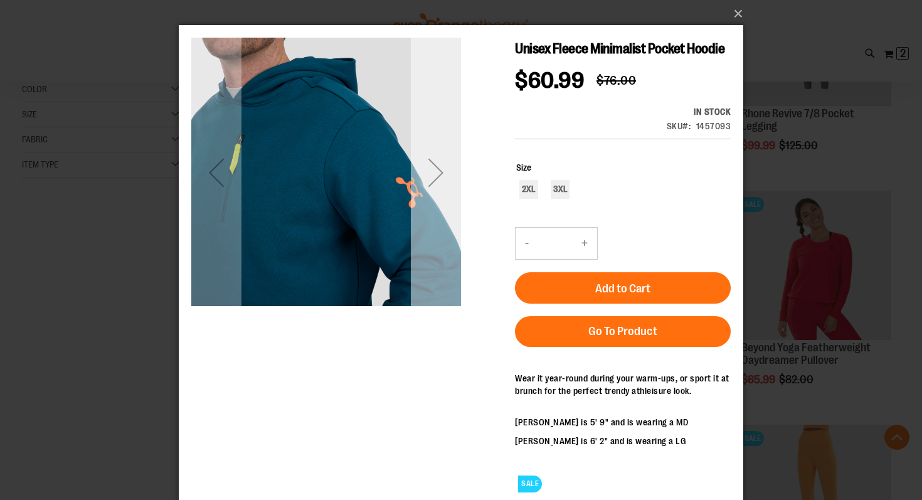
click at [433, 173] on div "Next" at bounding box center [436, 172] width 50 height 50
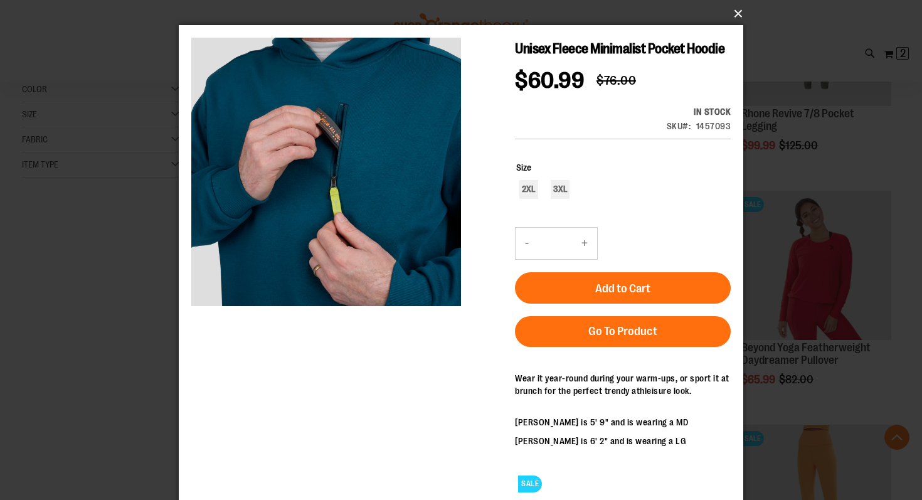
click at [733, 16] on button "×" at bounding box center [465, 14] width 564 height 28
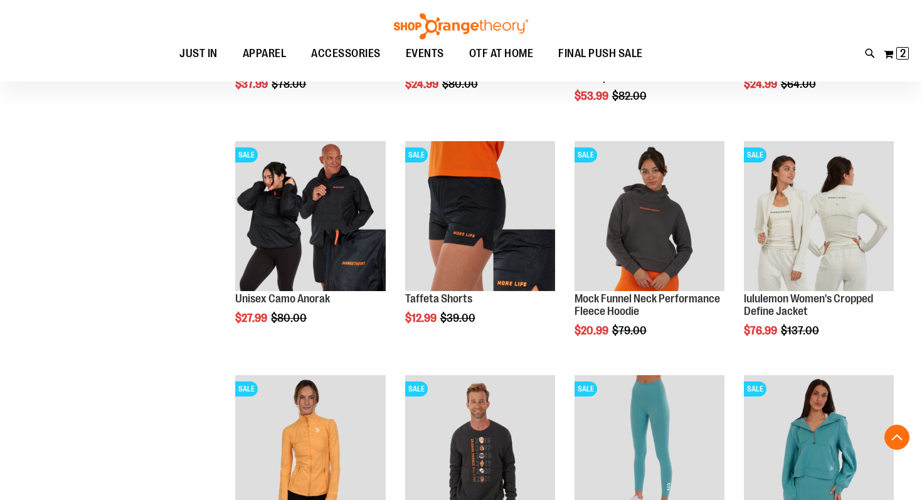
scroll to position [1338, 0]
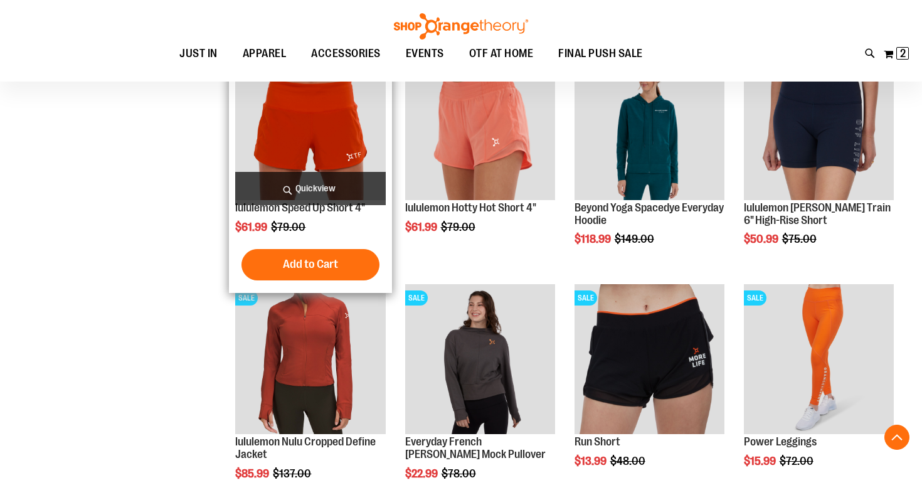
scroll to position [1613, 0]
